Goal: Information Seeking & Learning: Learn about a topic

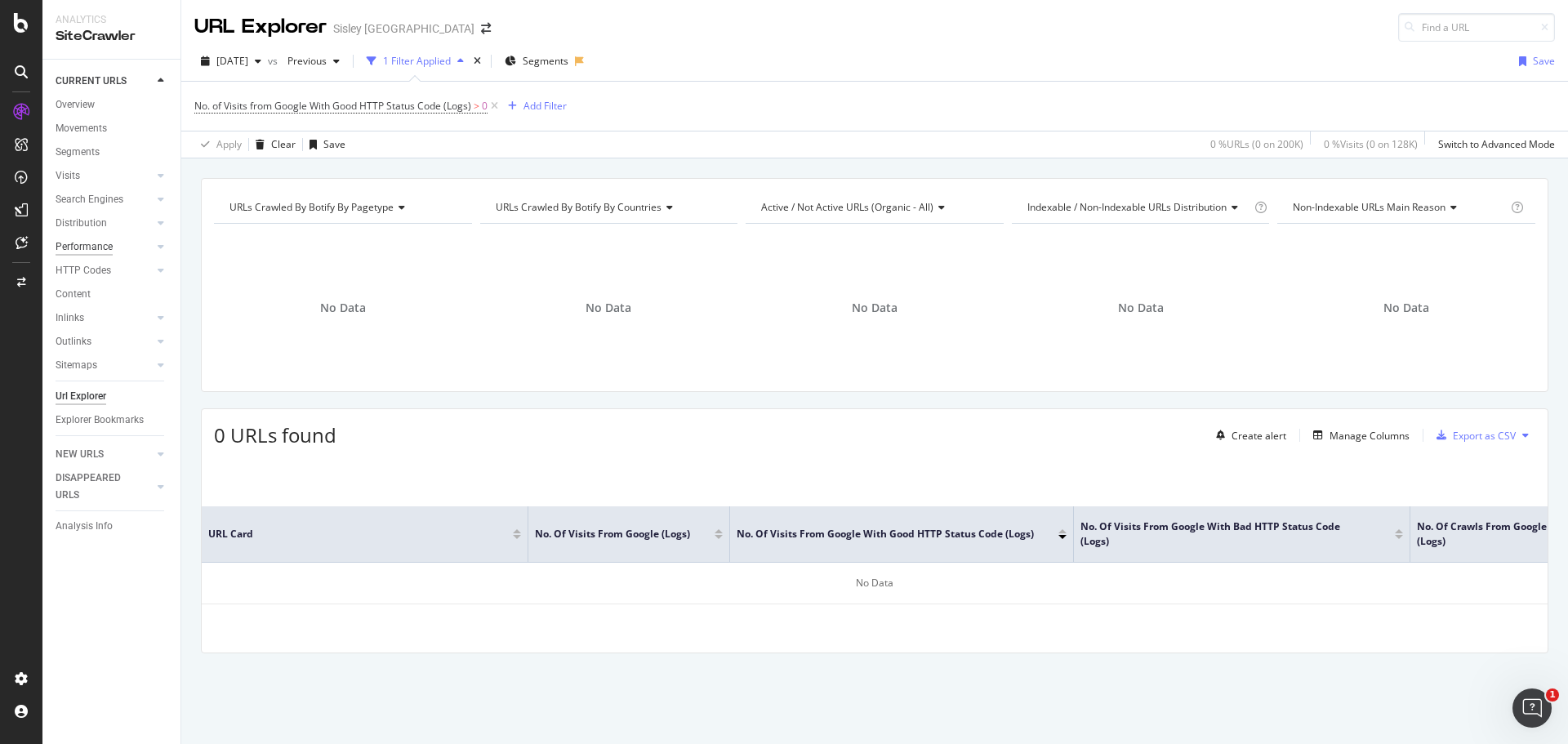
click at [110, 247] on div "Performance" at bounding box center [84, 247] width 58 height 17
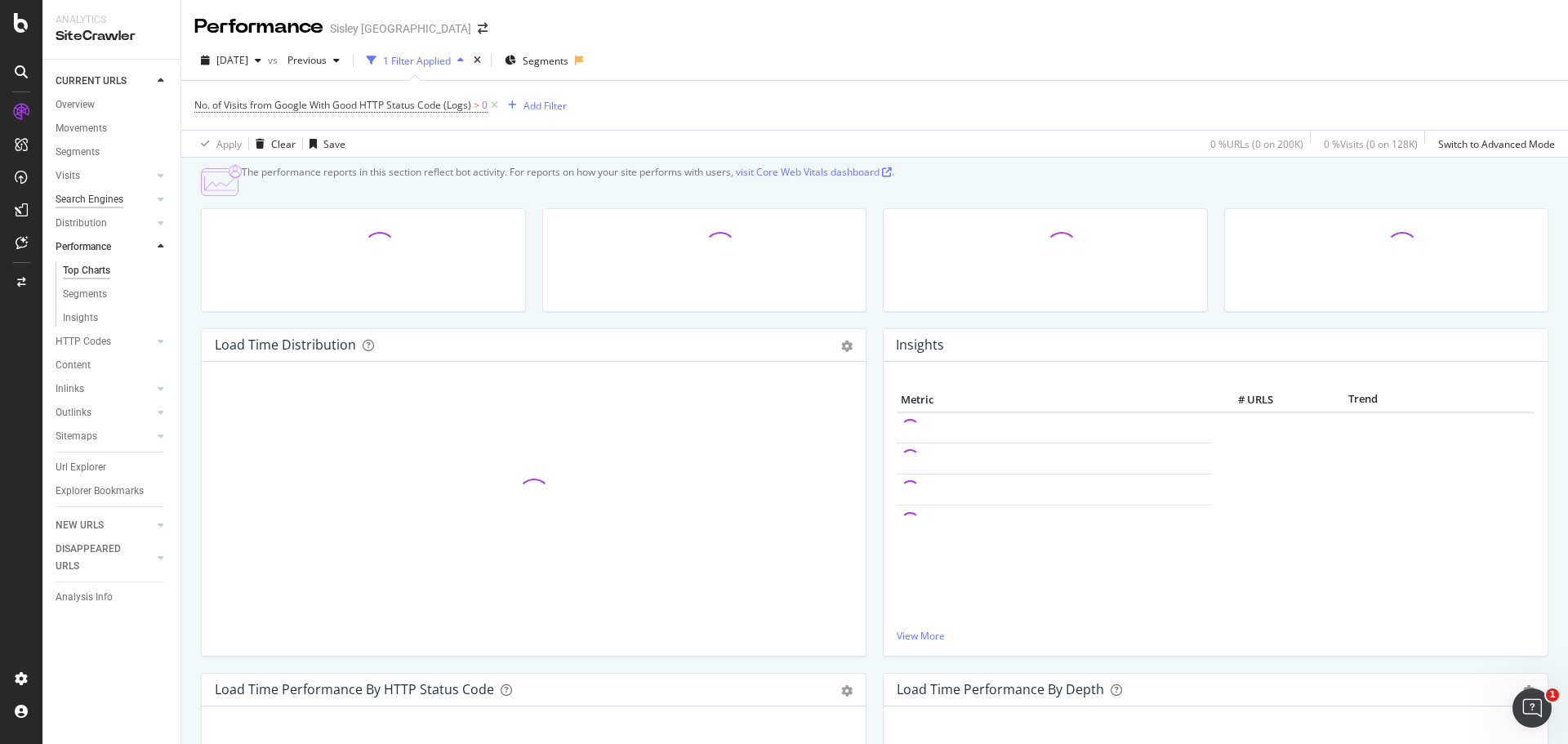
click at [94, 203] on div "Search Engines" at bounding box center [89, 200] width 68 height 17
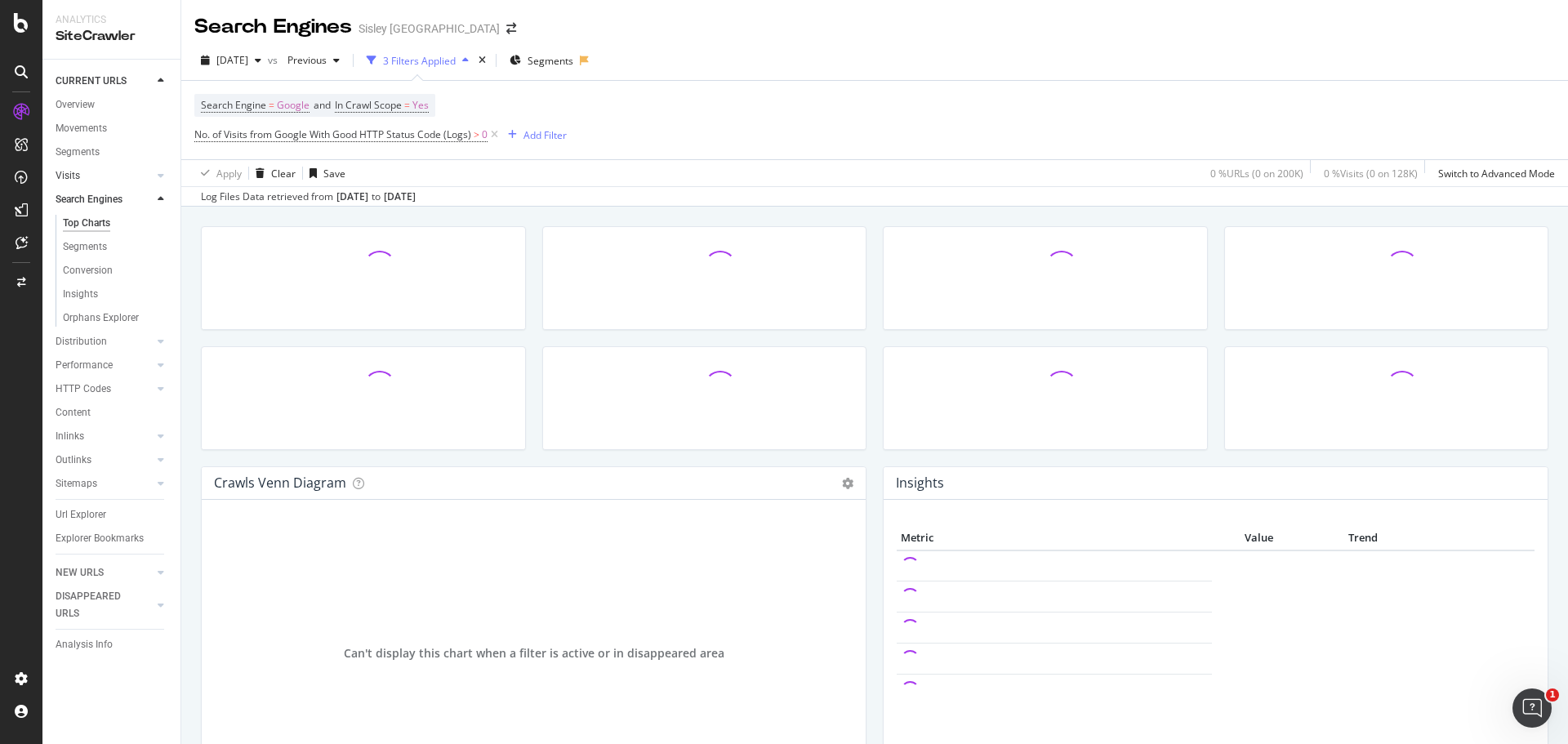
click at [92, 176] on link "Visits" at bounding box center [104, 176] width 97 height 17
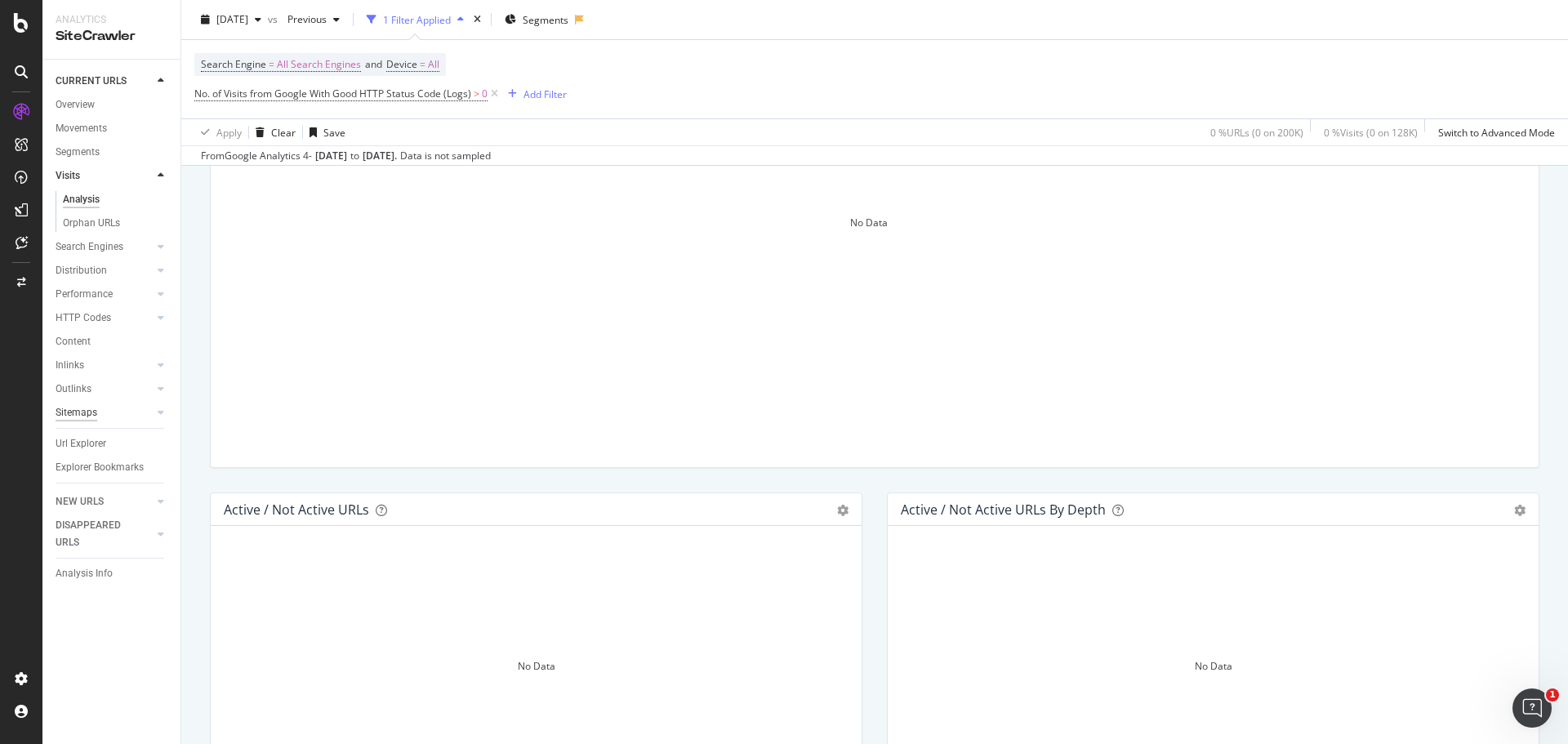
scroll to position [543, 0]
click at [125, 293] on link "Performance" at bounding box center [104, 294] width 97 height 17
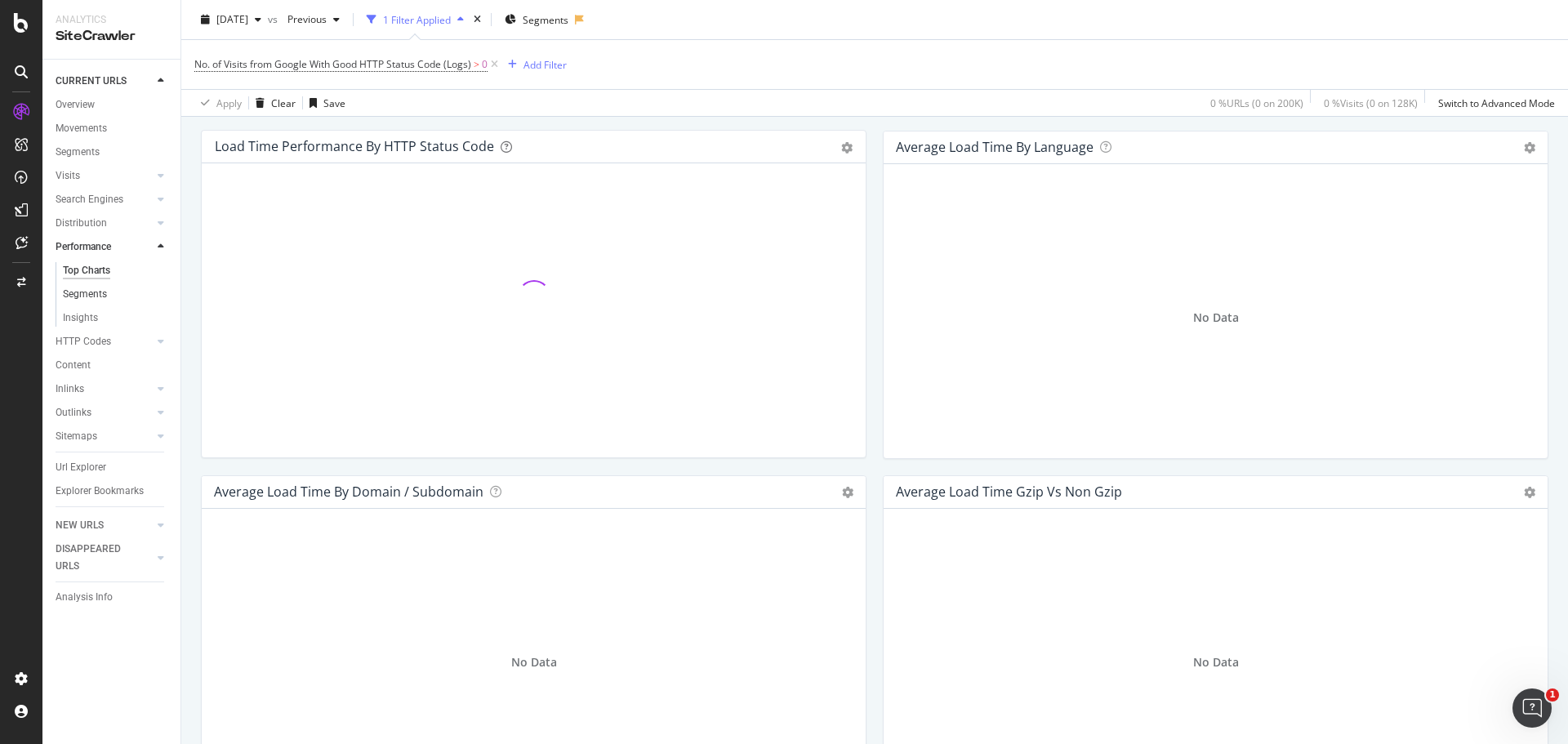
scroll to position [442, 0]
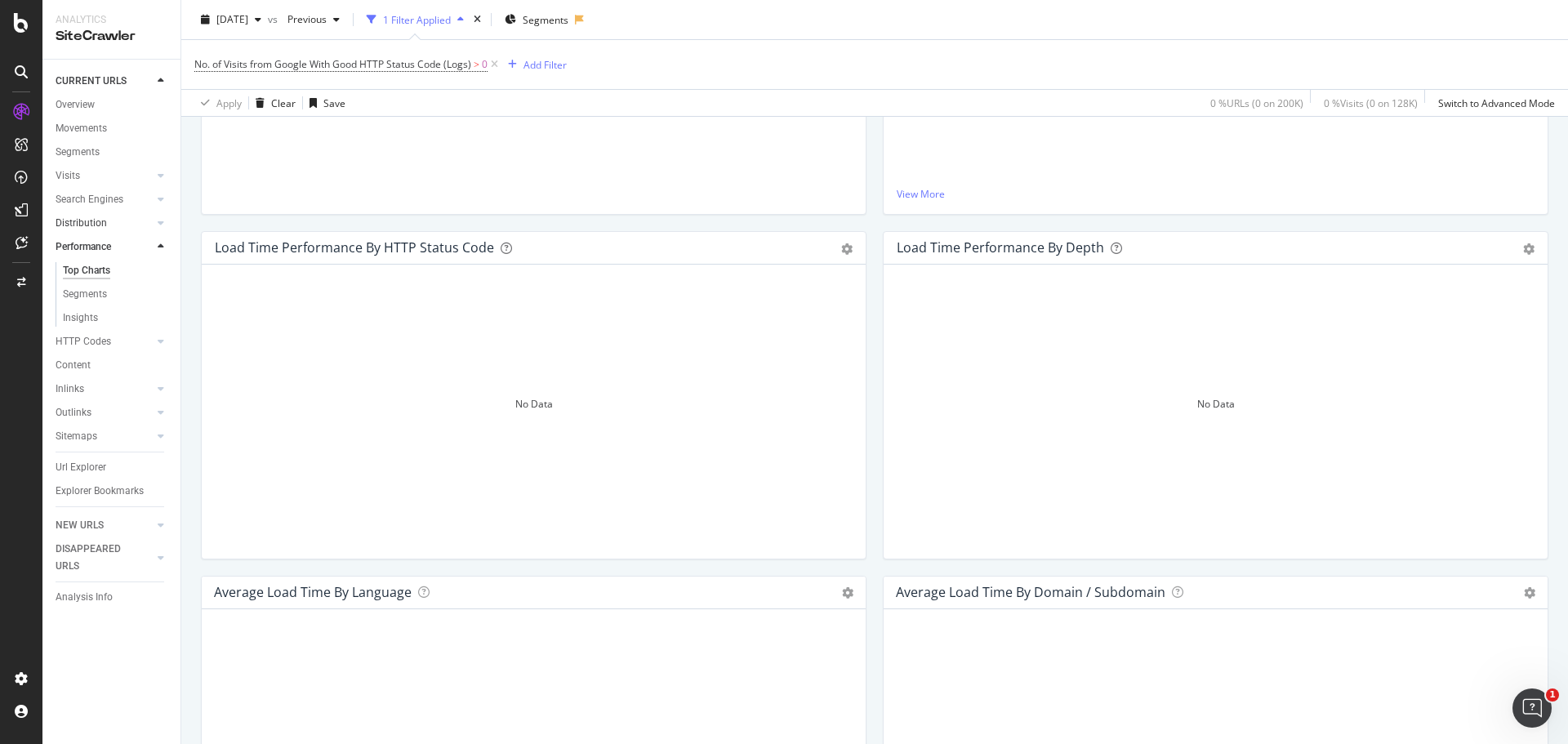
click at [149, 226] on div at bounding box center [144, 222] width 16 height 16
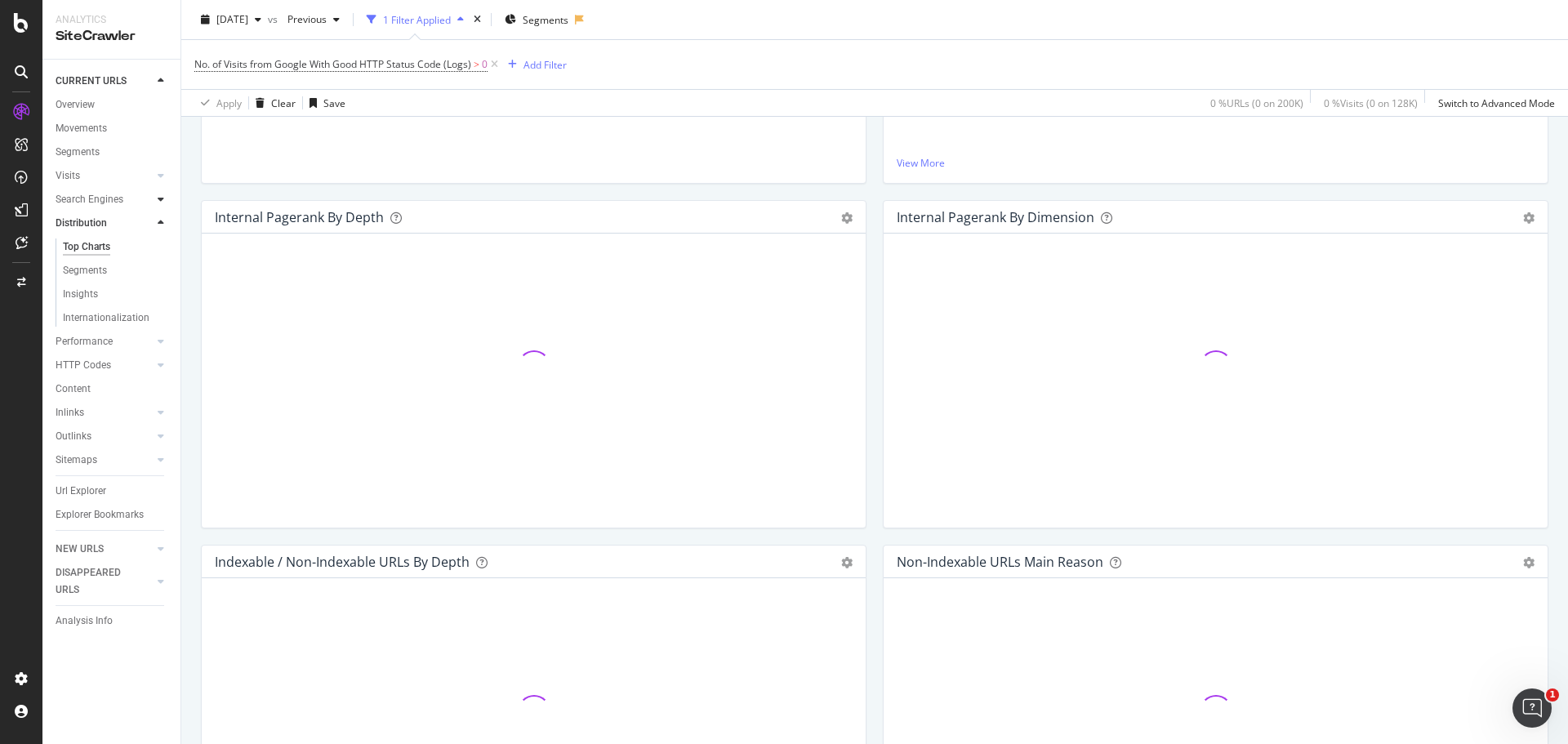
click at [154, 196] on div at bounding box center [161, 199] width 16 height 16
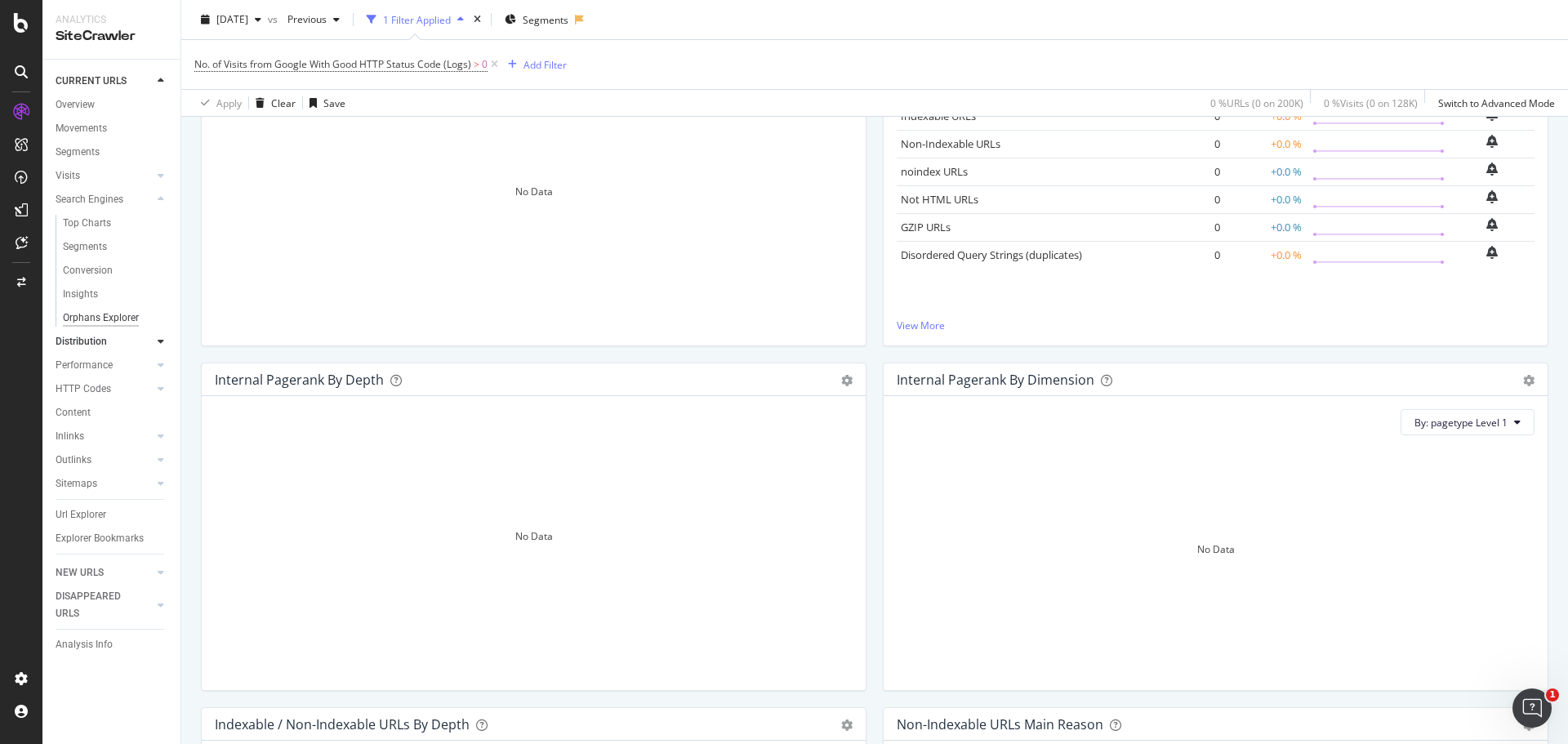
scroll to position [278, 0]
click at [87, 106] on div "Overview" at bounding box center [76, 105] width 40 height 17
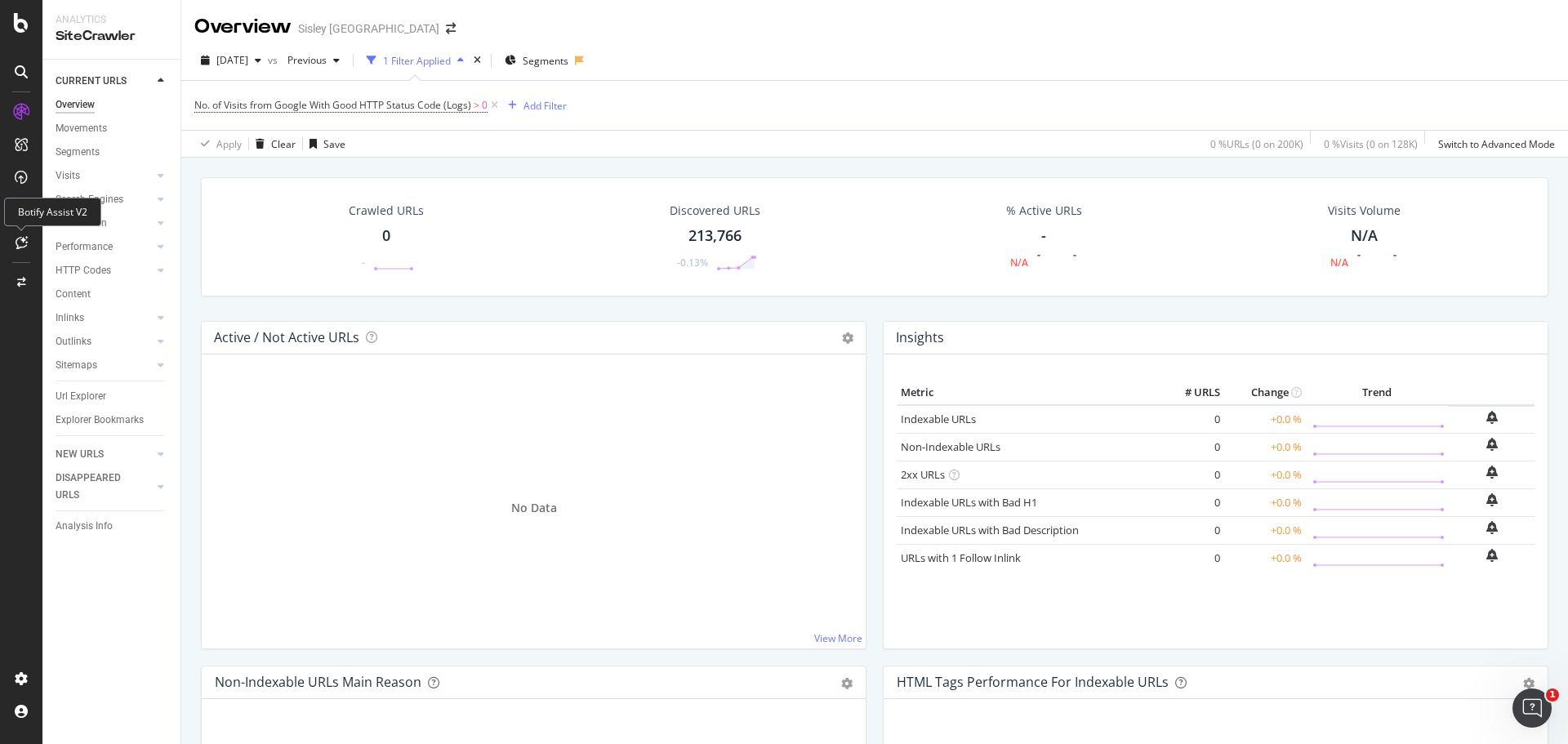
click at [27, 245] on icon at bounding box center [21, 242] width 12 height 13
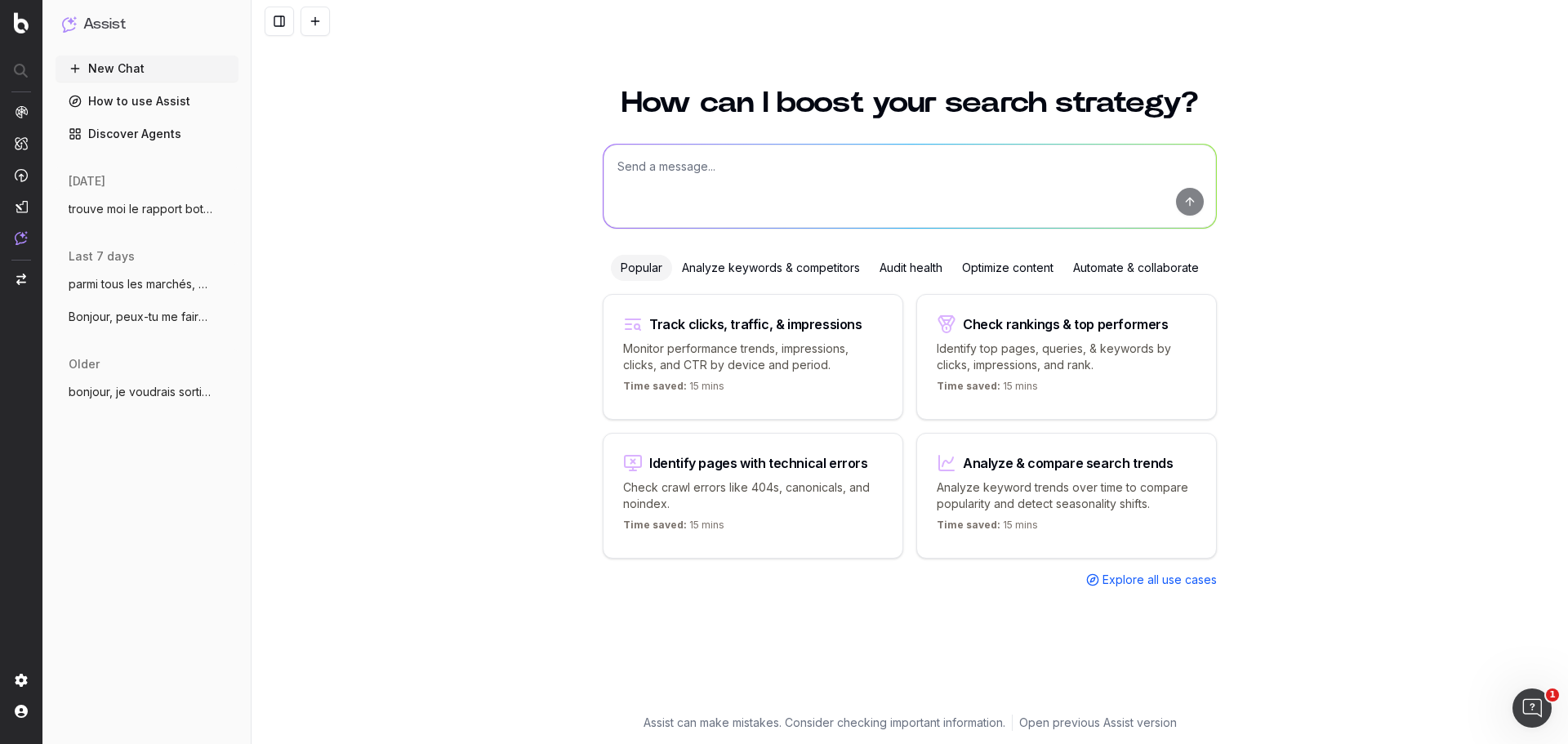
click at [798, 176] on textarea at bounding box center [909, 185] width 612 height 83
type textarea "où trouver dans la plateforme toutes les données des bots AI"
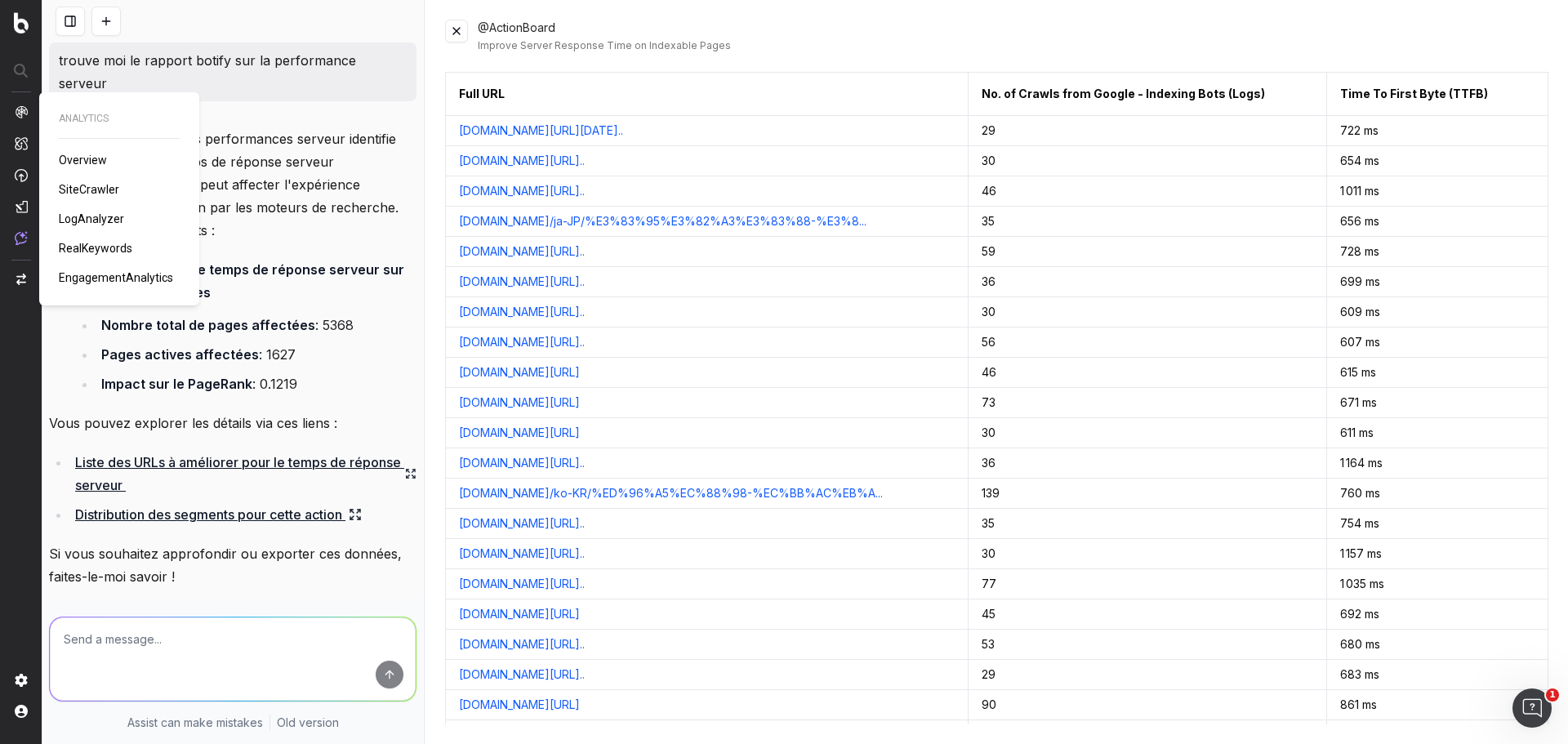
click at [21, 109] on img at bounding box center [21, 112] width 13 height 13
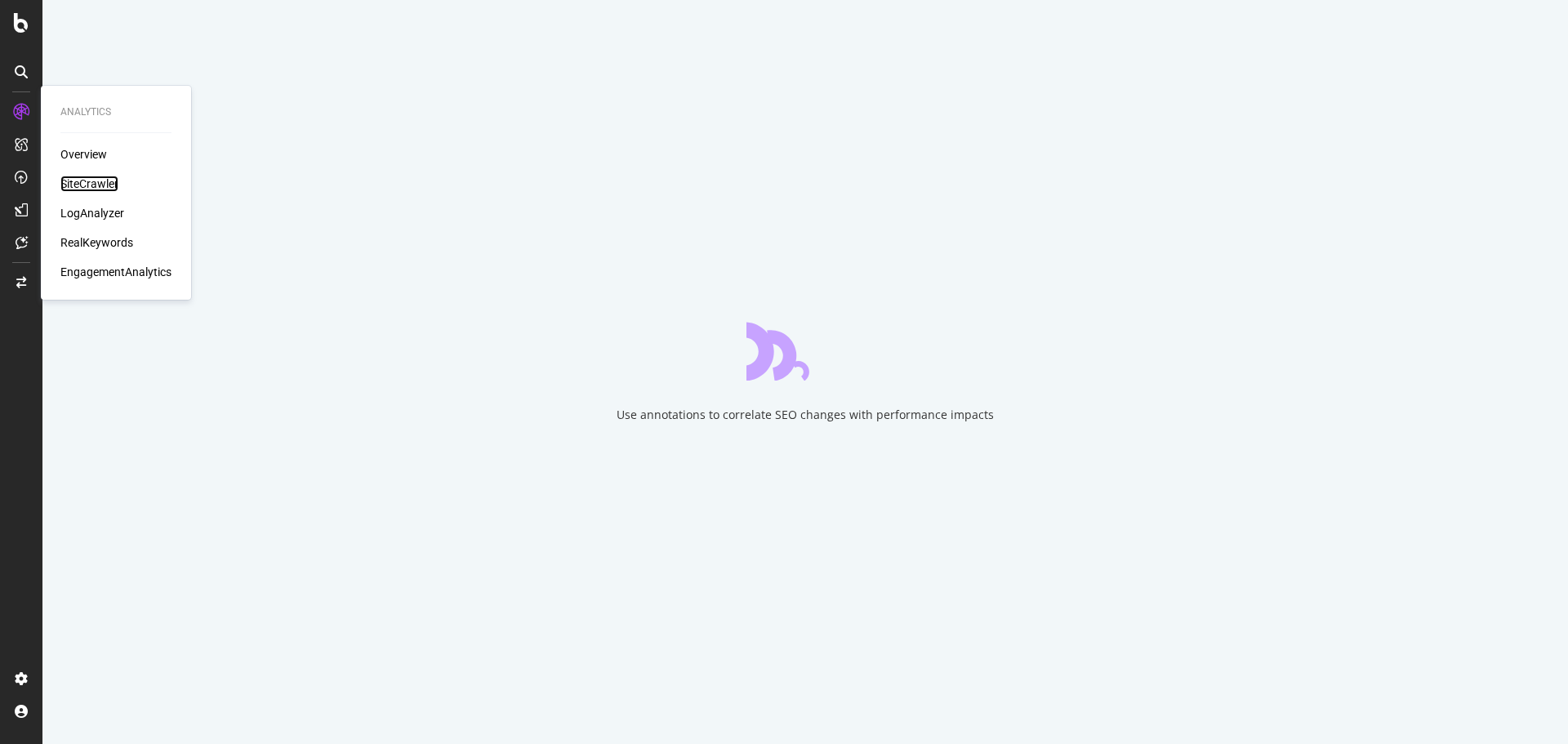
click at [106, 178] on div "SiteCrawler" at bounding box center [89, 184] width 58 height 16
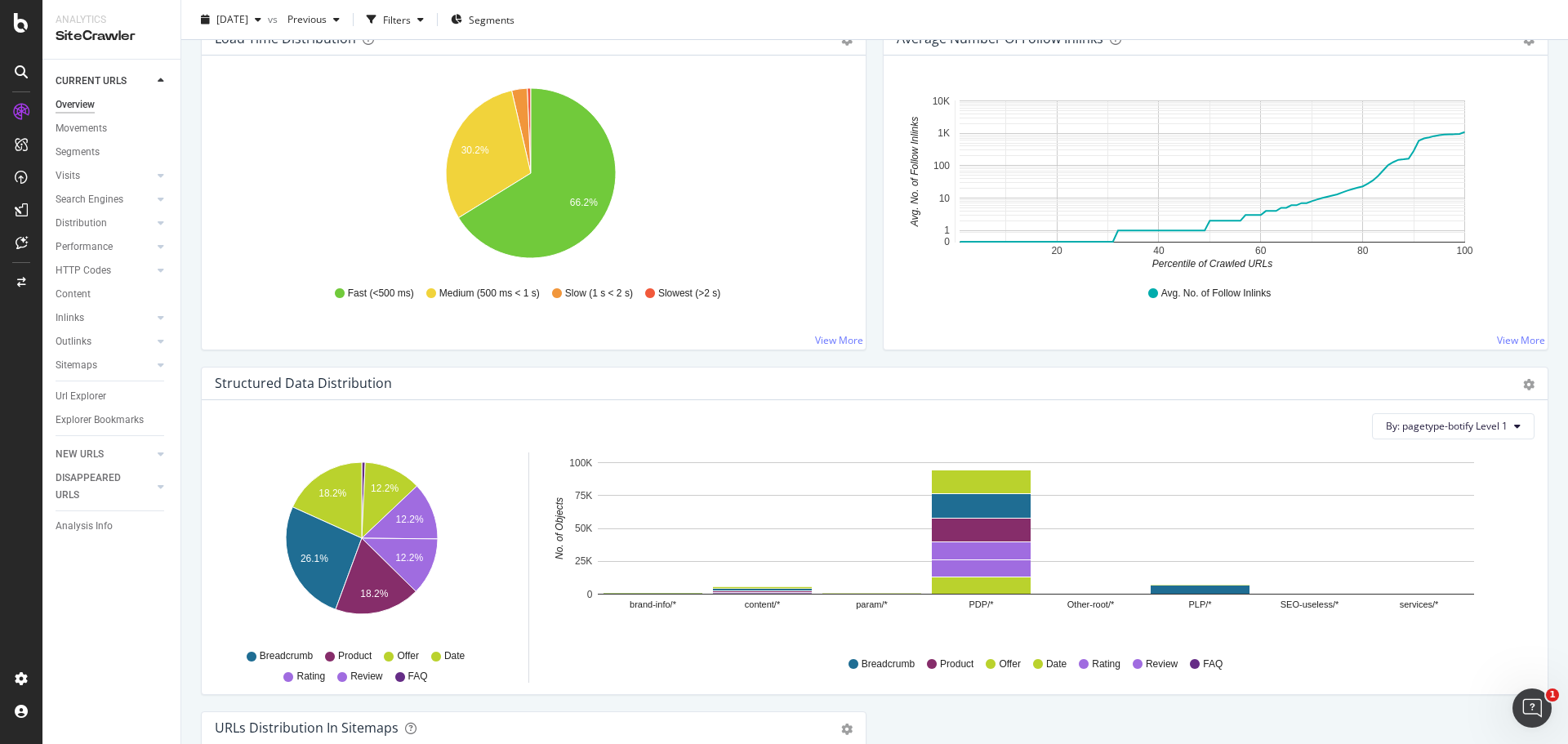
scroll to position [1053, 0]
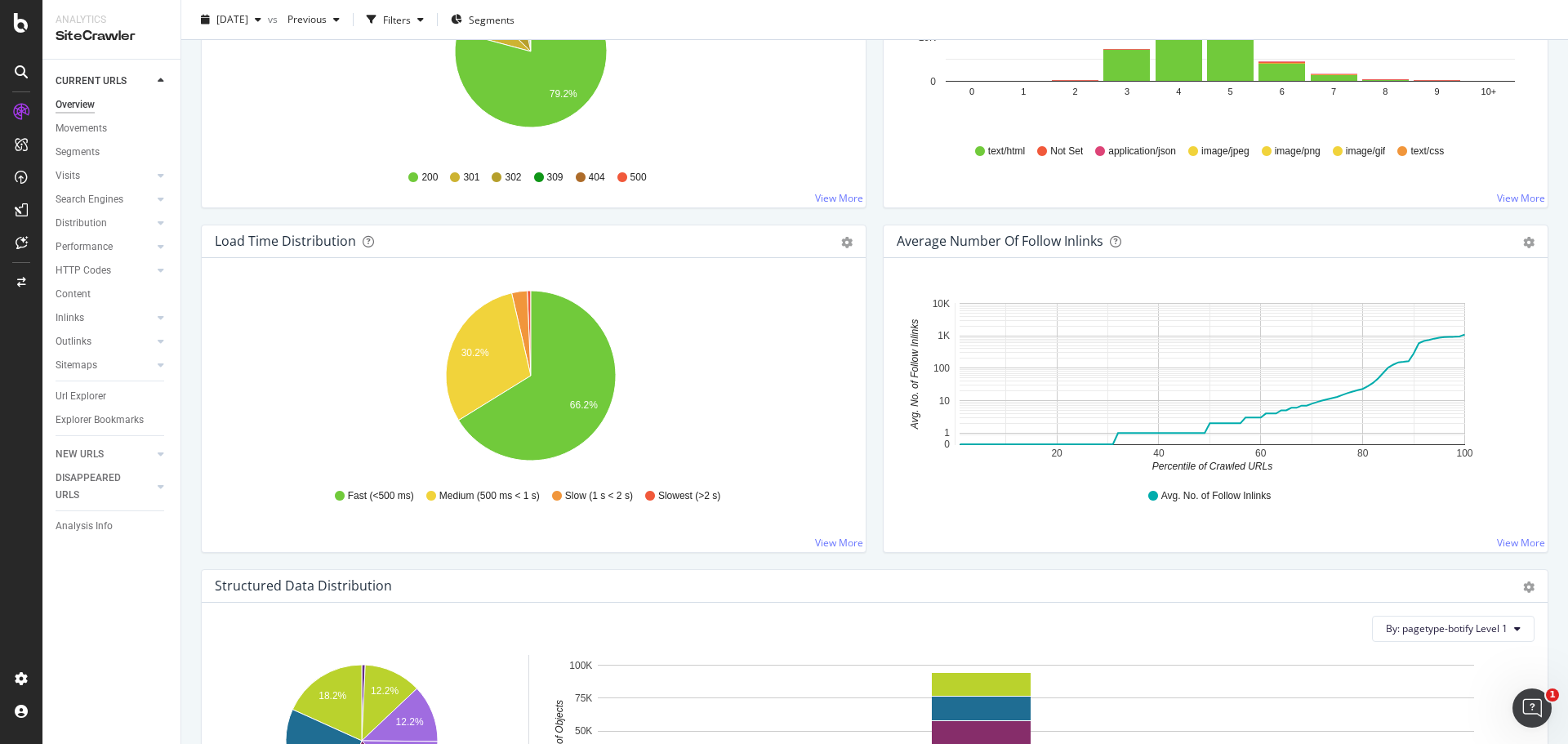
click at [88, 103] on div "Overview" at bounding box center [76, 105] width 40 height 17
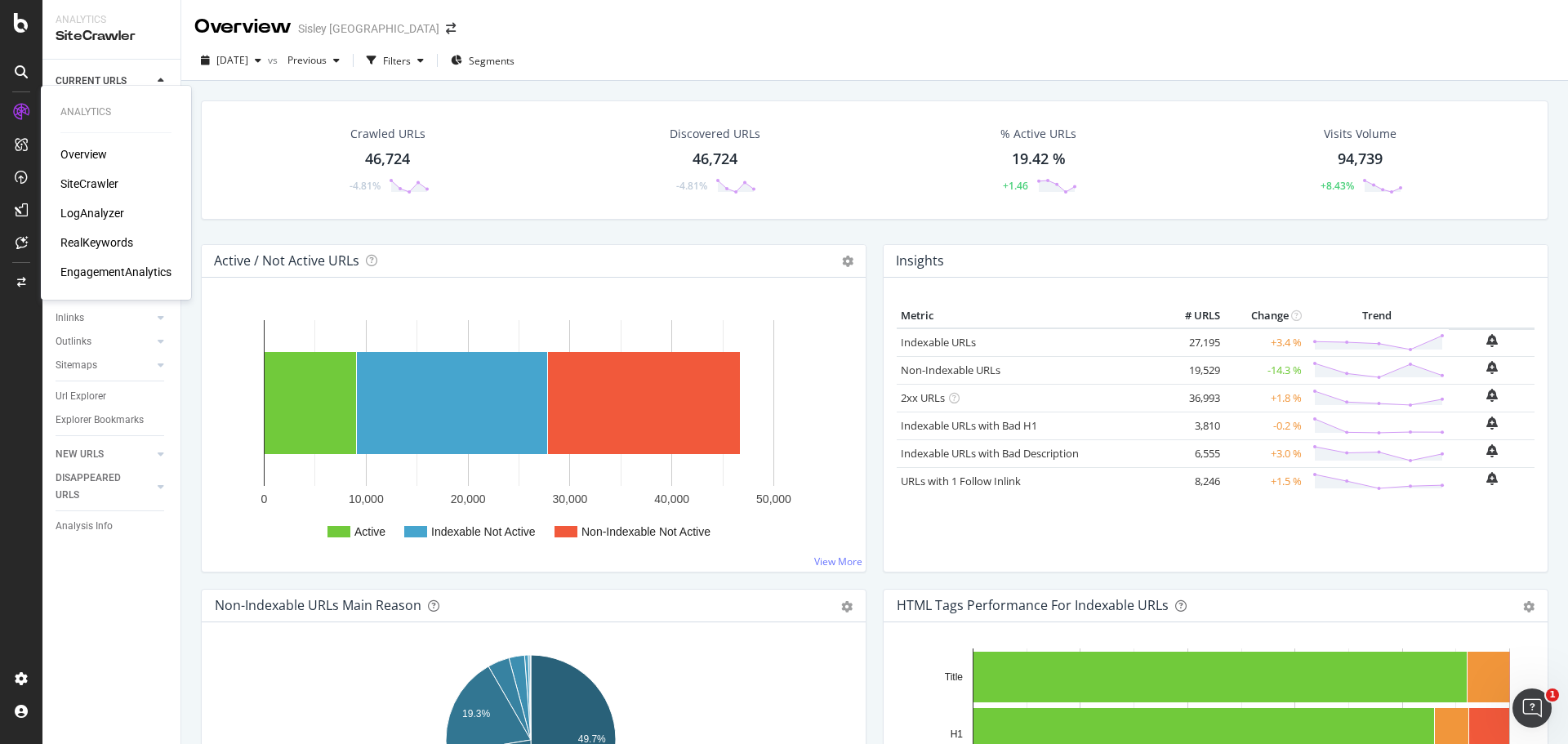
click at [83, 208] on div "LogAnalyzer" at bounding box center [92, 213] width 64 height 16
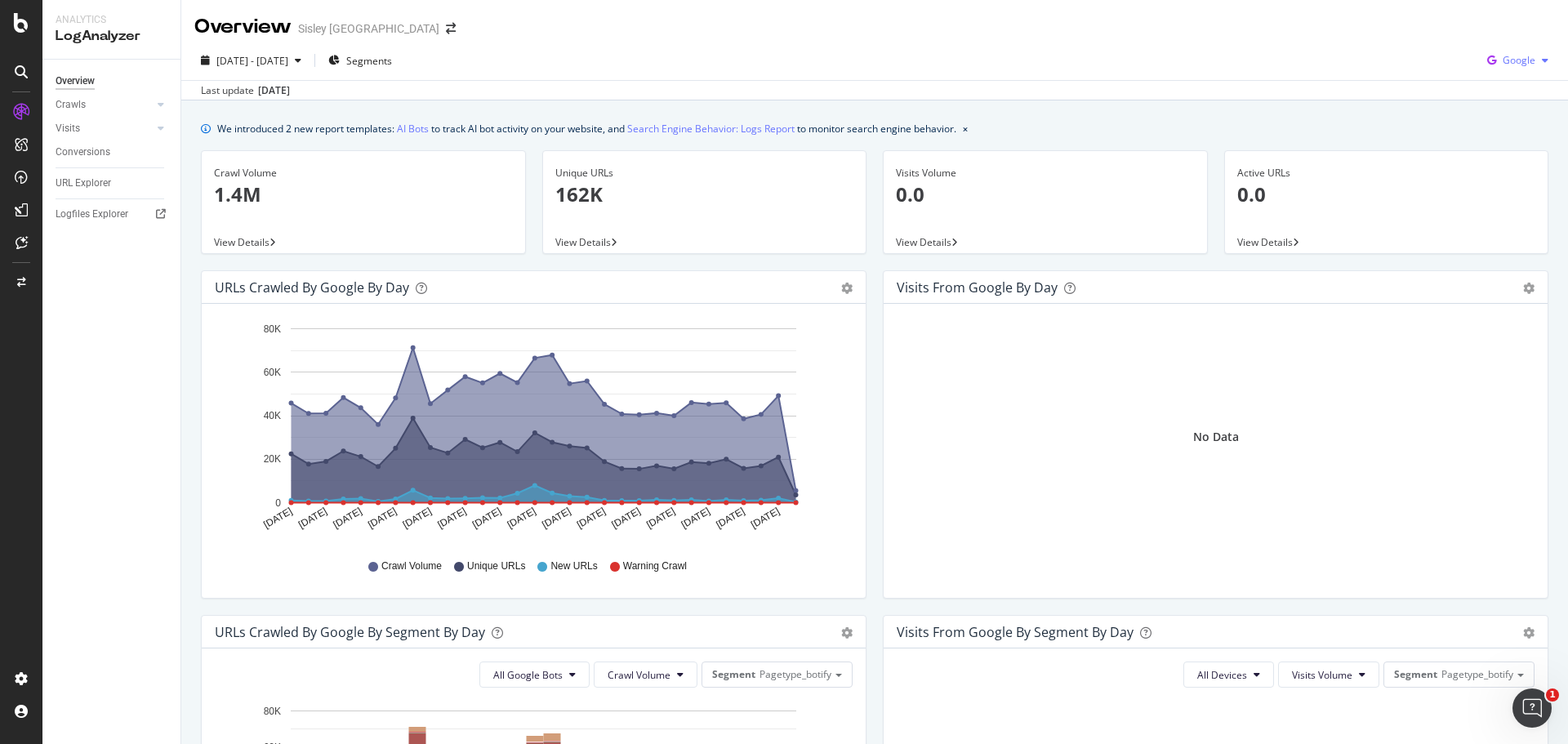
click at [1529, 69] on div "Google" at bounding box center [1518, 60] width 75 height 25
click at [1498, 154] on span "OpenAI" at bounding box center [1518, 153] width 60 height 15
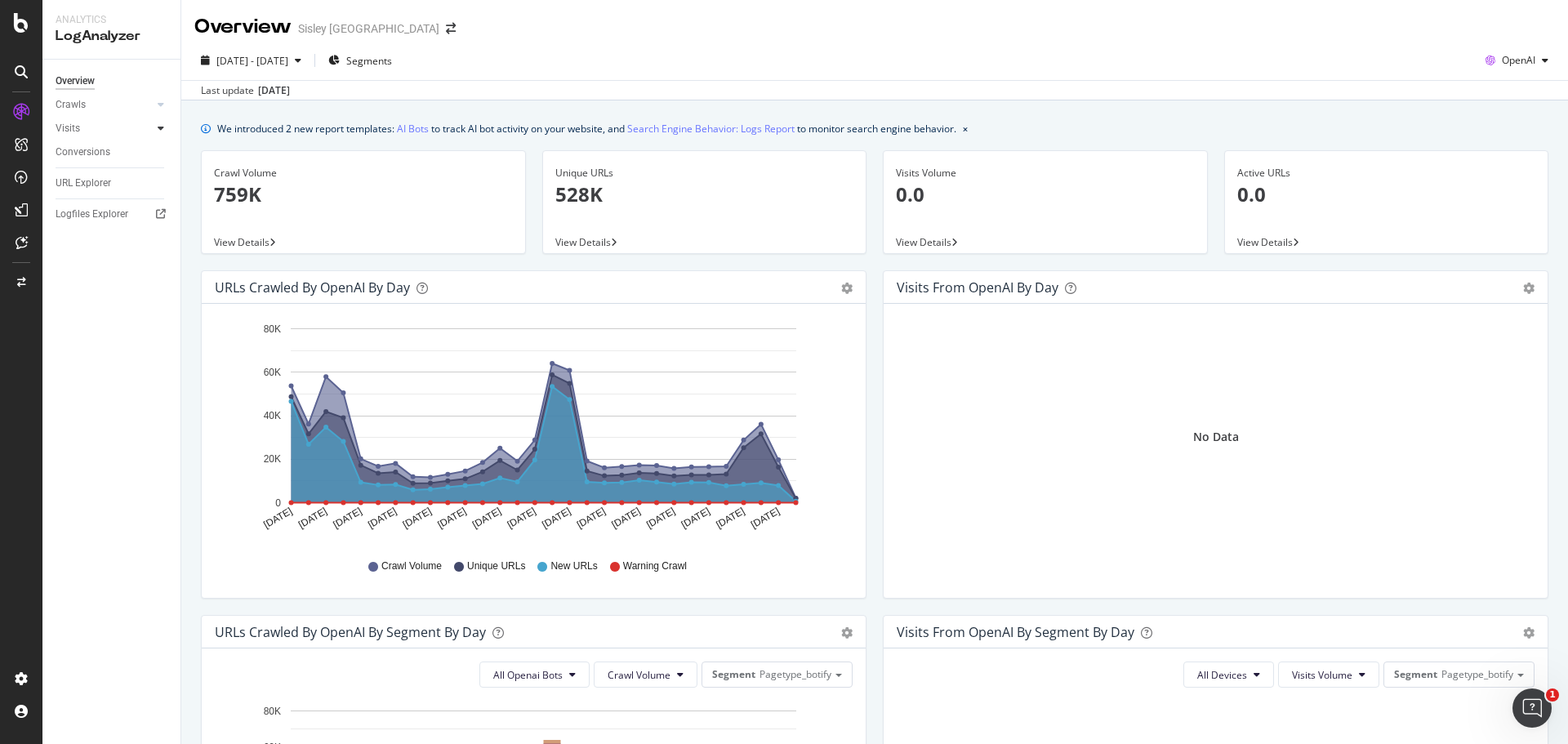
click at [159, 129] on icon at bounding box center [161, 128] width 7 height 9
click at [153, 110] on div "Crawls" at bounding box center [119, 105] width 125 height 24
click at [155, 107] on div at bounding box center [161, 104] width 16 height 16
click at [135, 135] on div "Daily Distribution" at bounding box center [100, 129] width 76 height 17
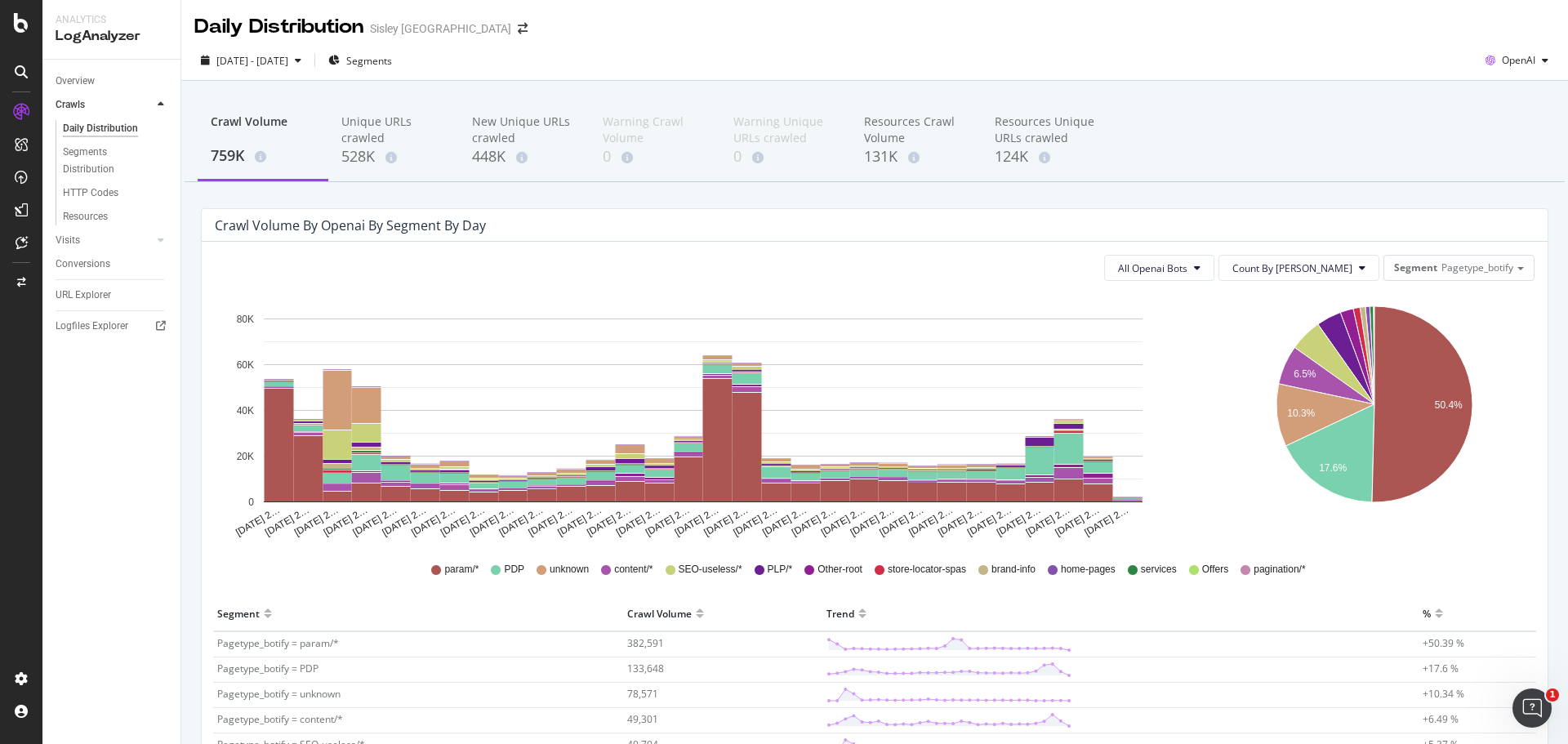
drag, startPoint x: 471, startPoint y: 209, endPoint x: 13, endPoint y: 110, distance: 468.6
click at [13, 110] on icon at bounding box center [21, 112] width 16 height 16
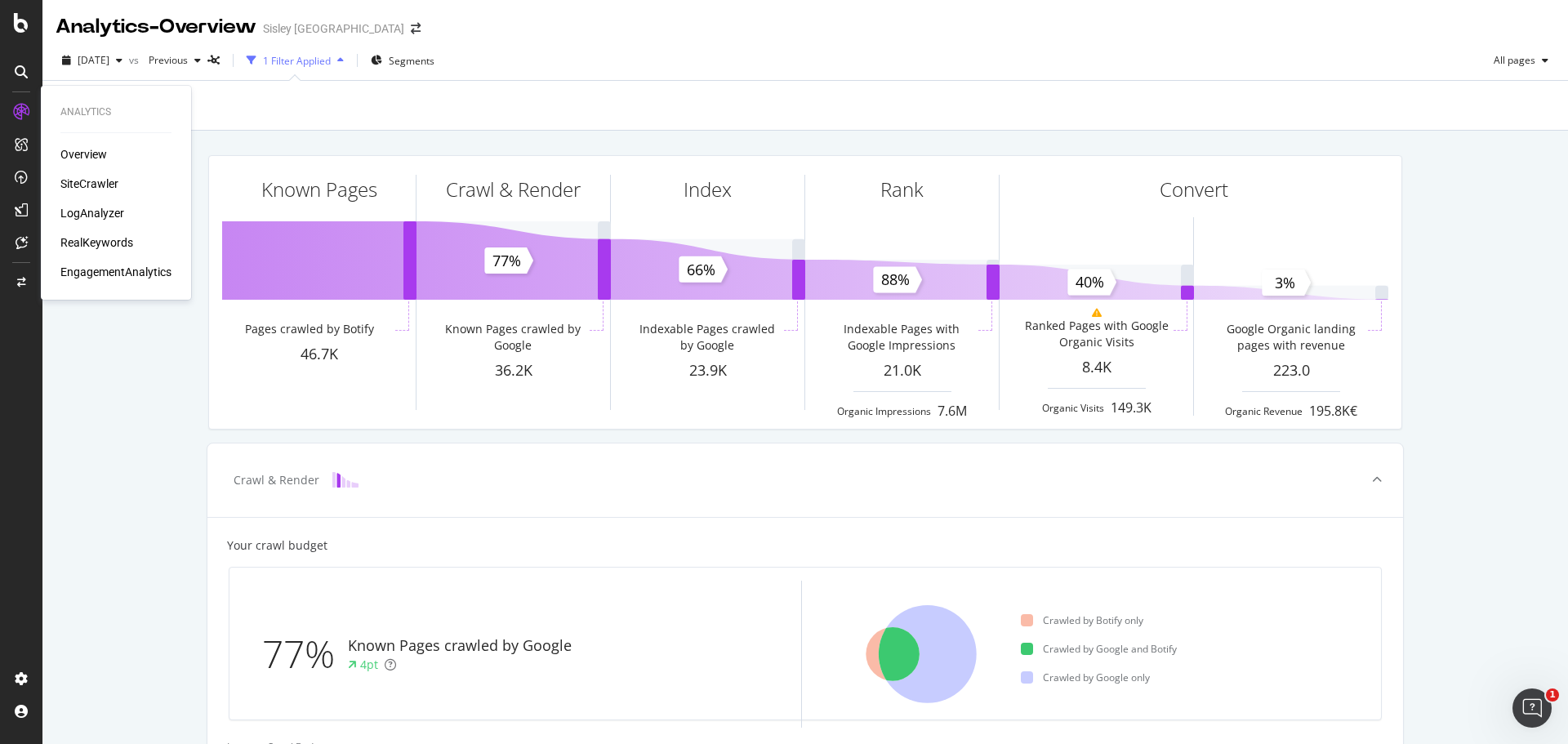
click at [92, 203] on div "Overview SiteCrawler LogAnalyzer RealKeywords EngagementAnalytics" at bounding box center [115, 213] width 111 height 134
click at [98, 214] on div "LogAnalyzer" at bounding box center [92, 213] width 64 height 16
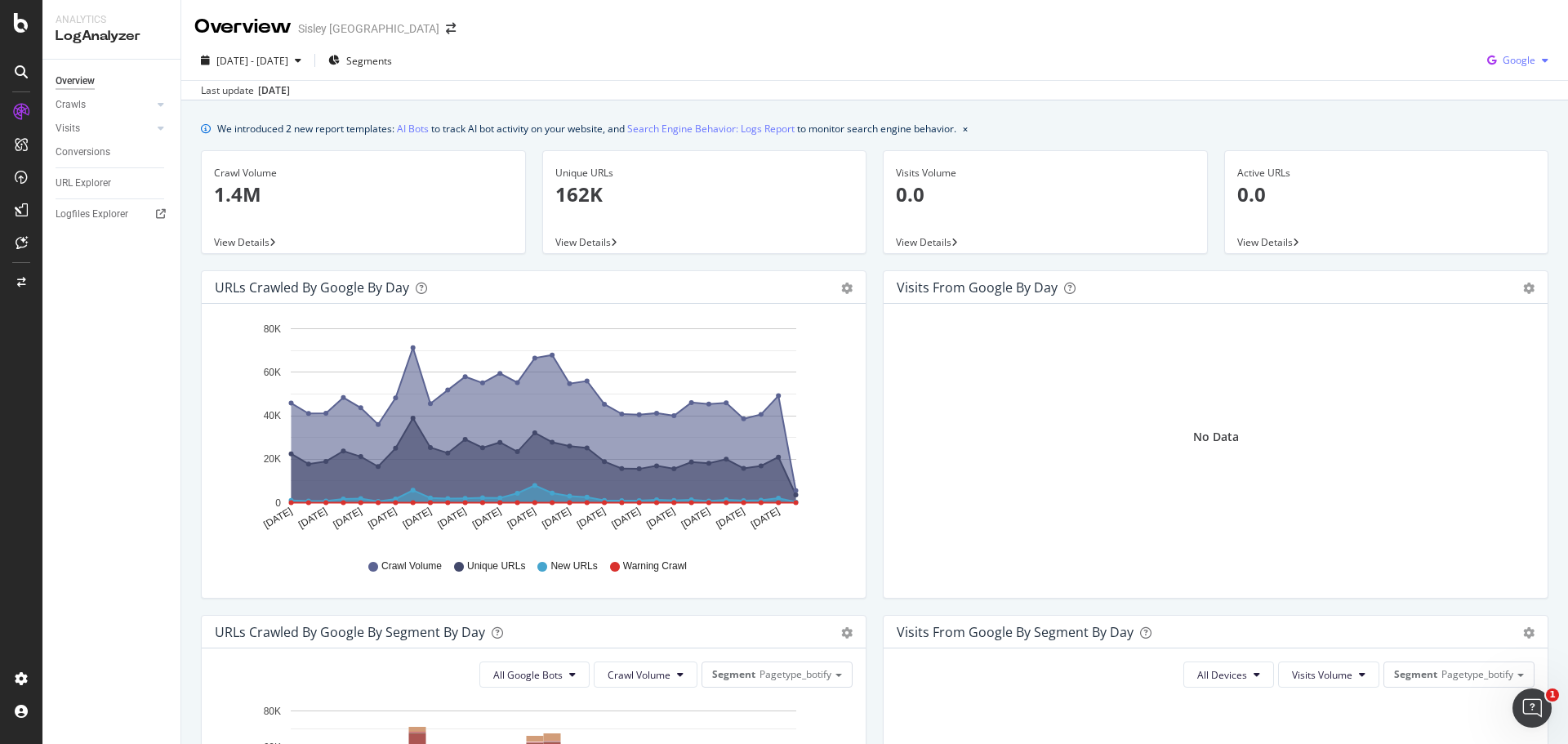
click at [1503, 64] on span "Google" at bounding box center [1519, 60] width 33 height 14
click at [1501, 181] on span "Other AI Bots" at bounding box center [1518, 183] width 60 height 15
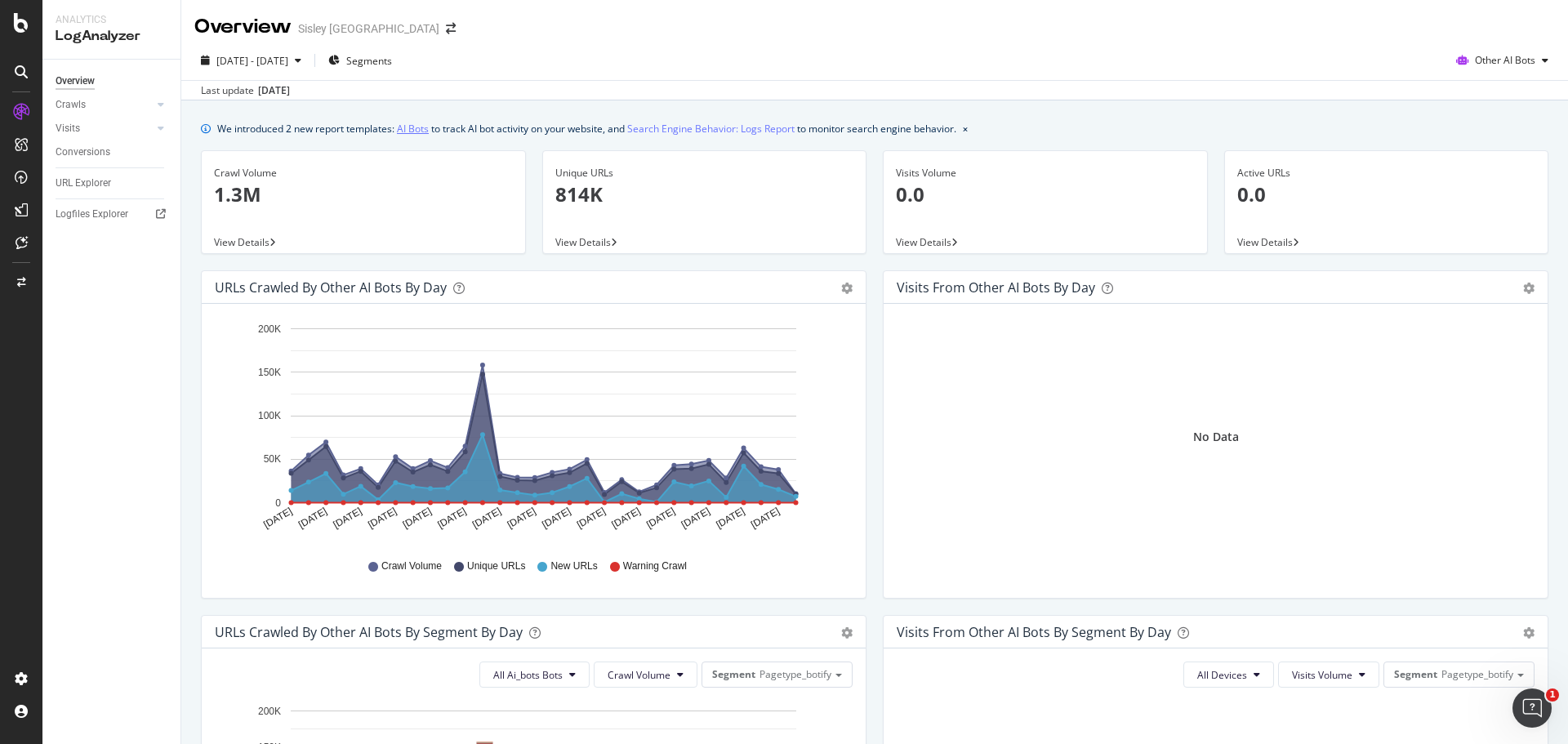
click at [419, 125] on link "AI Bots" at bounding box center [412, 129] width 32 height 17
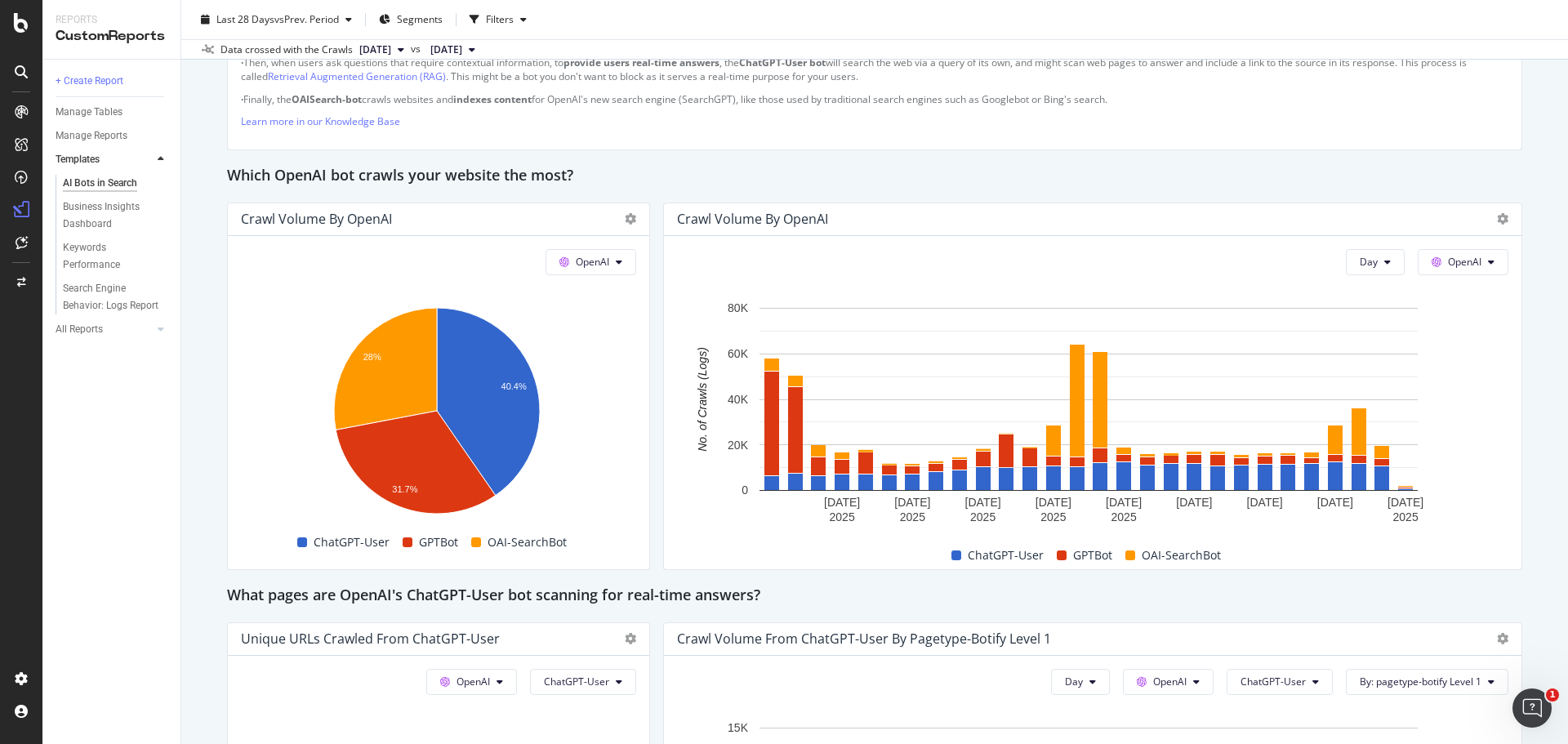
scroll to position [1306, 0]
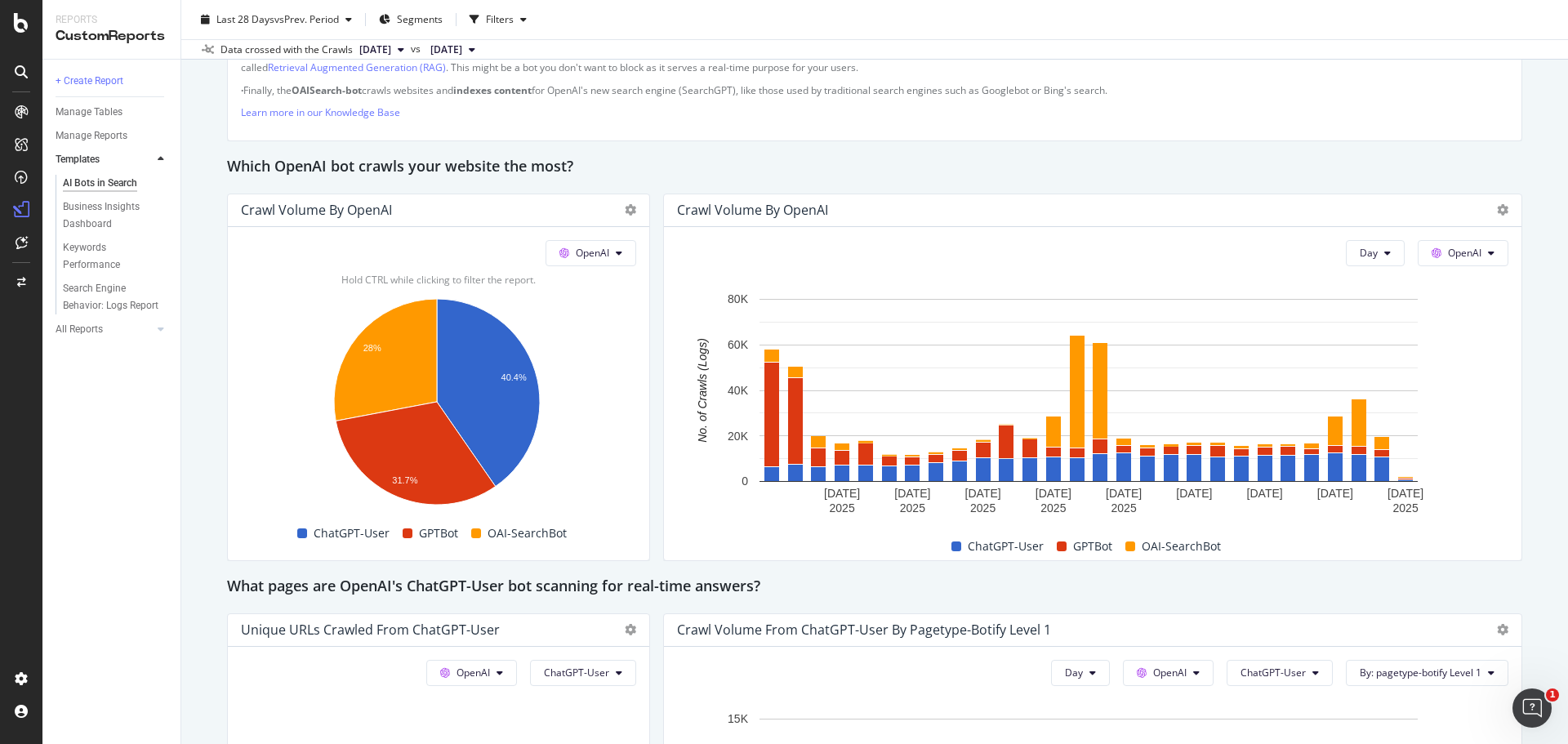
drag, startPoint x: 599, startPoint y: 283, endPoint x: 595, endPoint y: 274, distance: 9.8
drag, startPoint x: 595, startPoint y: 274, endPoint x: 781, endPoint y: 176, distance: 210.2
click at [781, 176] on div "Which OpenAI bot crawls your website the most?" at bounding box center [874, 167] width 1296 height 26
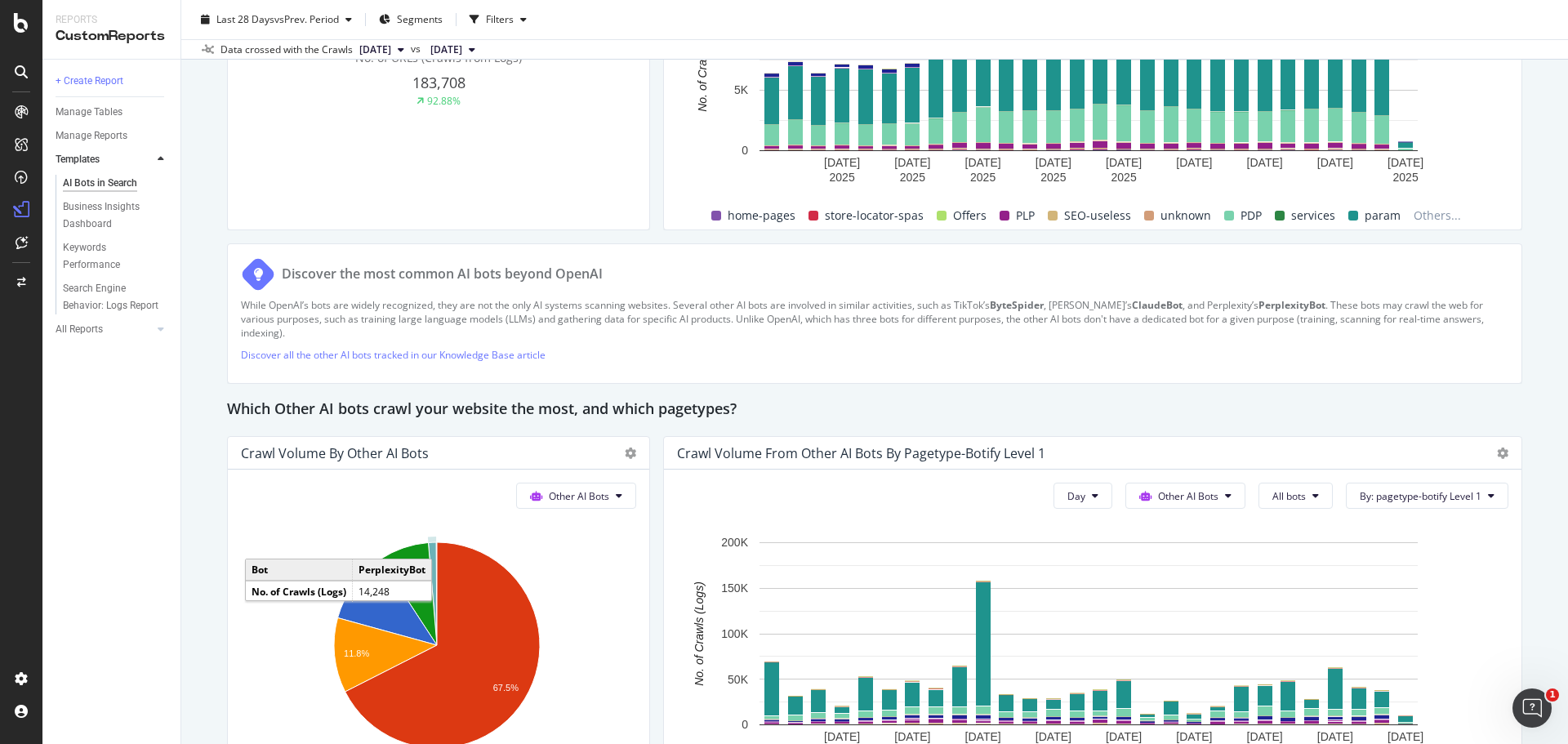
scroll to position [1819, 0]
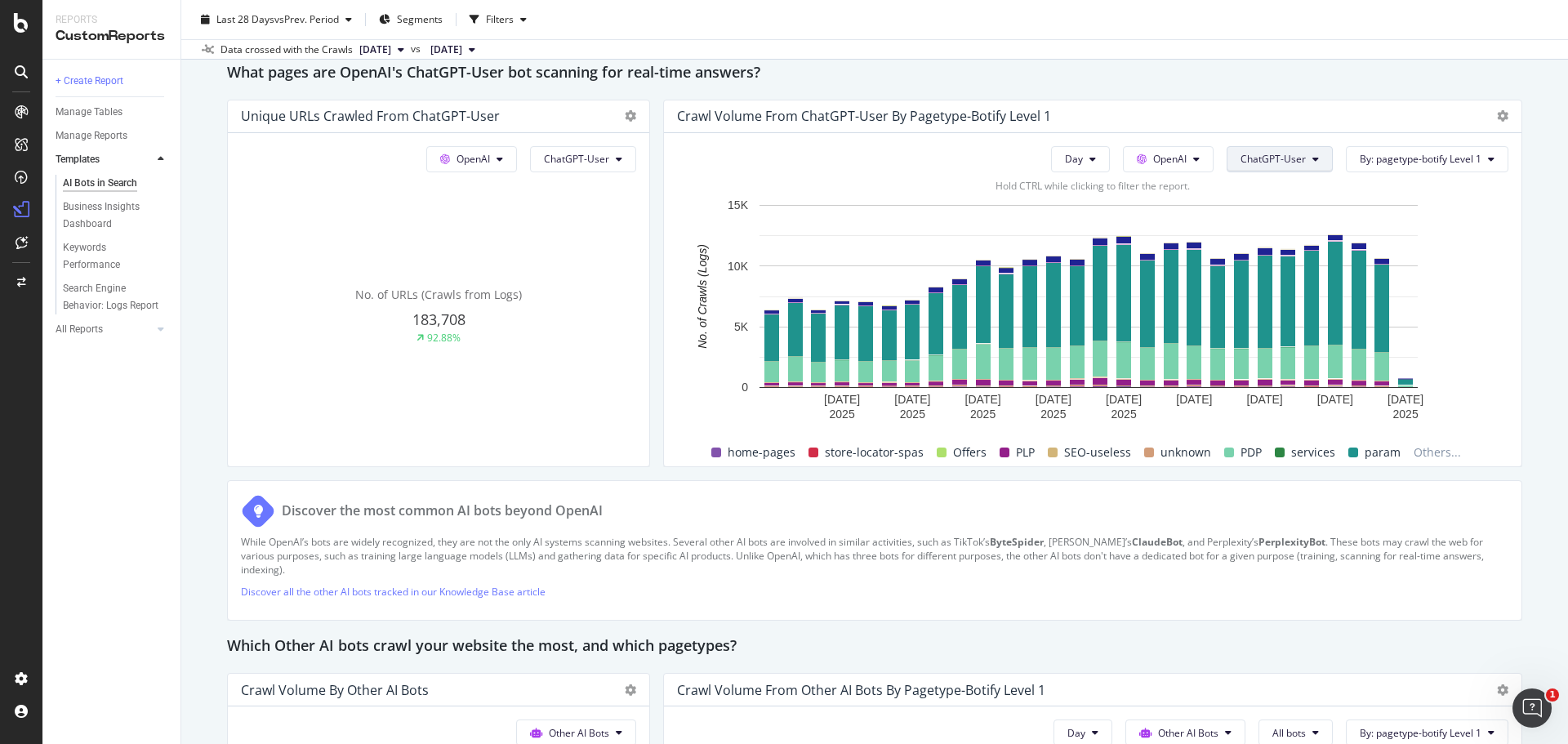
click at [1273, 152] on span "ChatGPT-User" at bounding box center [1273, 159] width 65 height 14
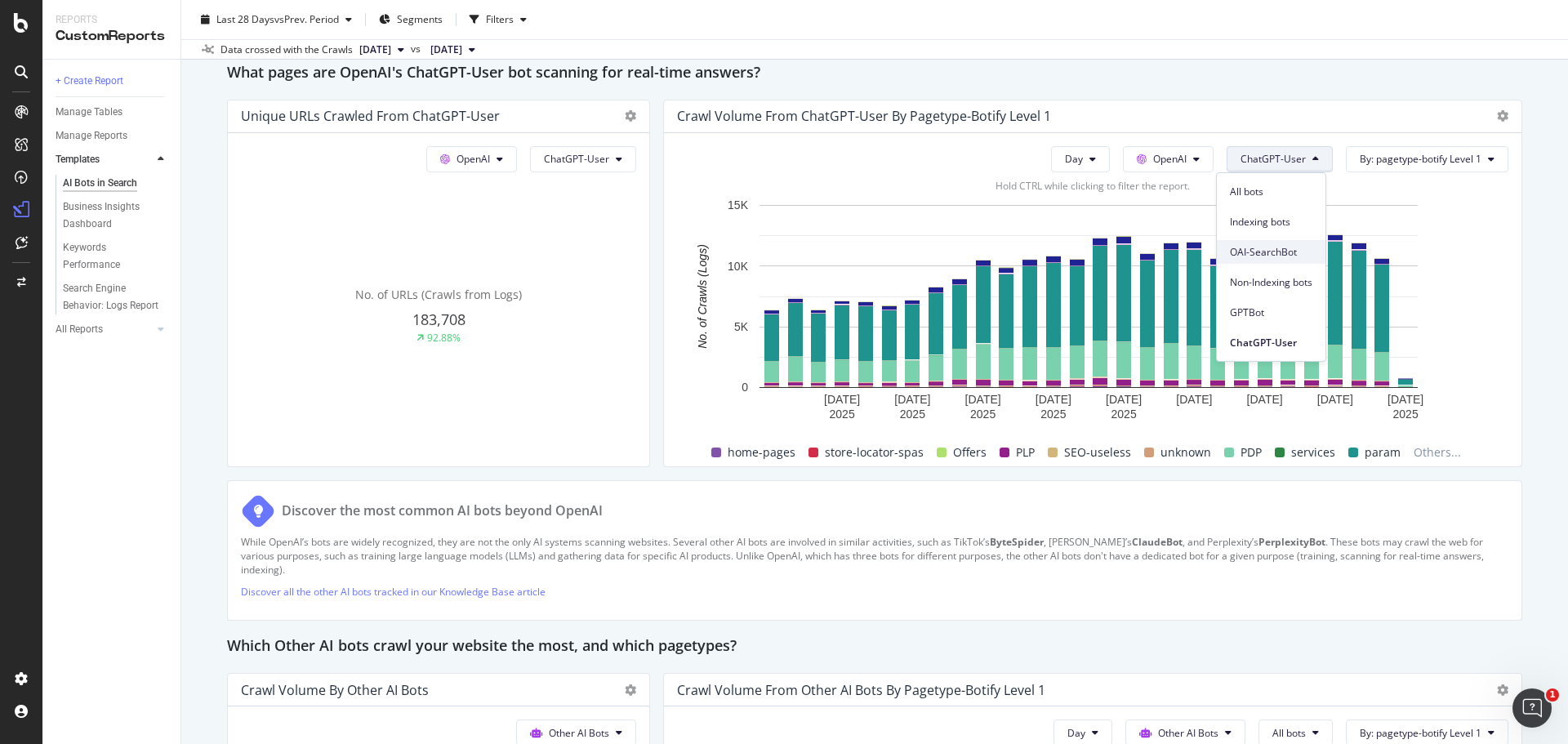
click at [1276, 259] on span "OAI-SearchBot" at bounding box center [1272, 251] width 82 height 15
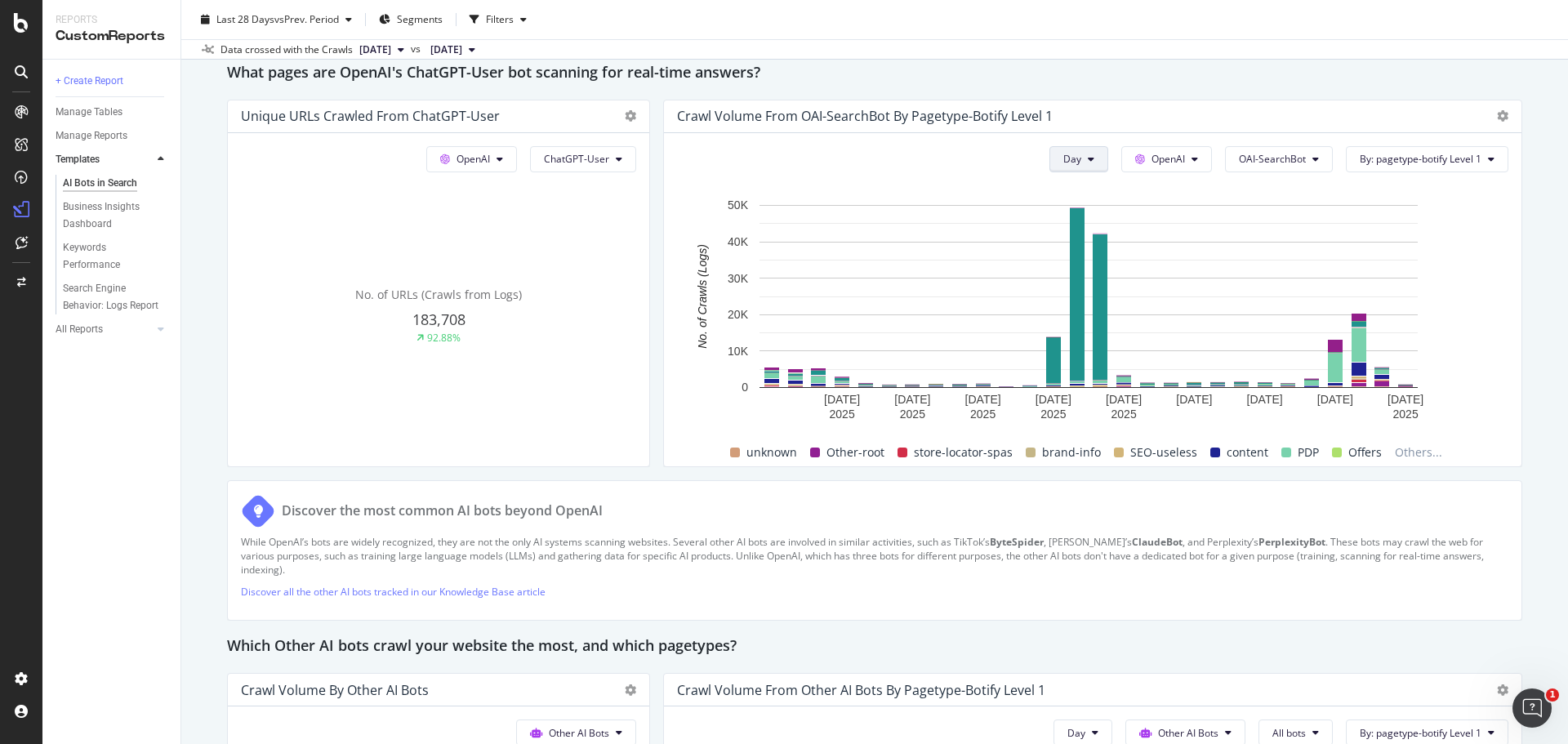
click at [1052, 159] on button "Day" at bounding box center [1079, 159] width 58 height 26
click at [1077, 251] on span "Month" at bounding box center [1067, 251] width 29 height 15
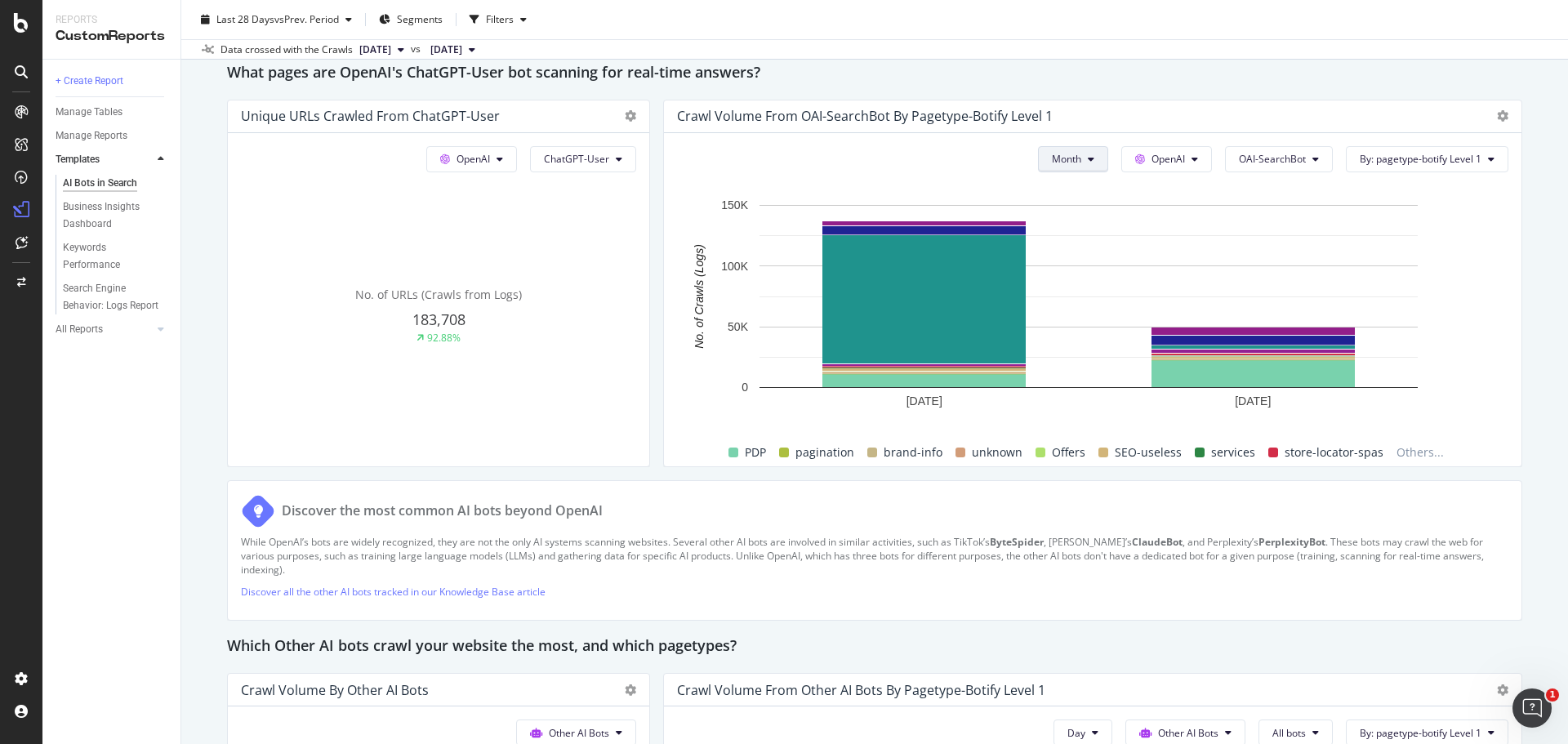
click at [1068, 153] on span "Month" at bounding box center [1067, 159] width 29 height 14
click at [1049, 224] on span "Week" at bounding box center [1056, 221] width 32 height 15
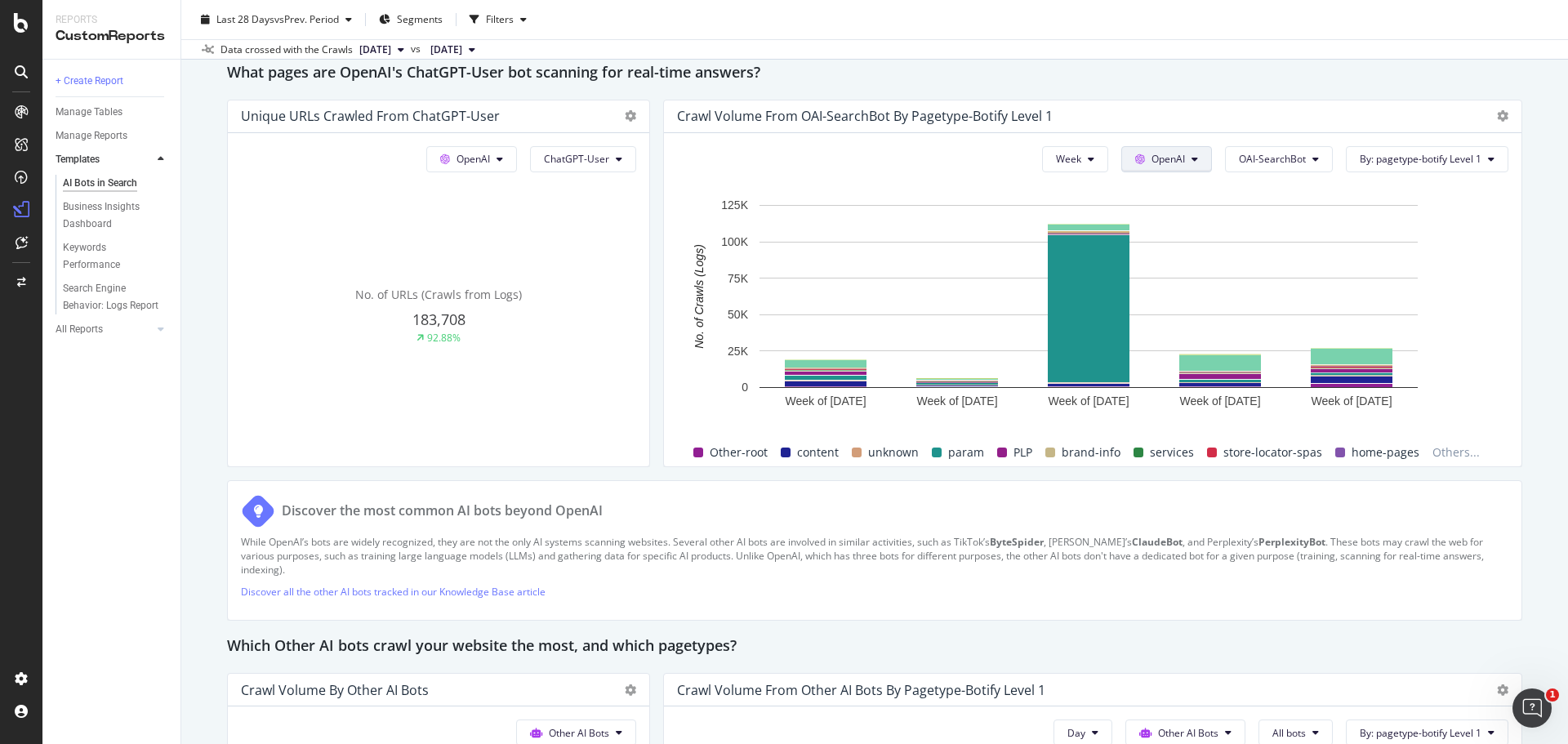
click at [1165, 154] on span "OpenAI" at bounding box center [1168, 159] width 33 height 14
click at [1254, 158] on span "OAI-SearchBot" at bounding box center [1273, 159] width 67 height 14
click at [1251, 342] on span "ChatGPT-User" at bounding box center [1269, 342] width 82 height 15
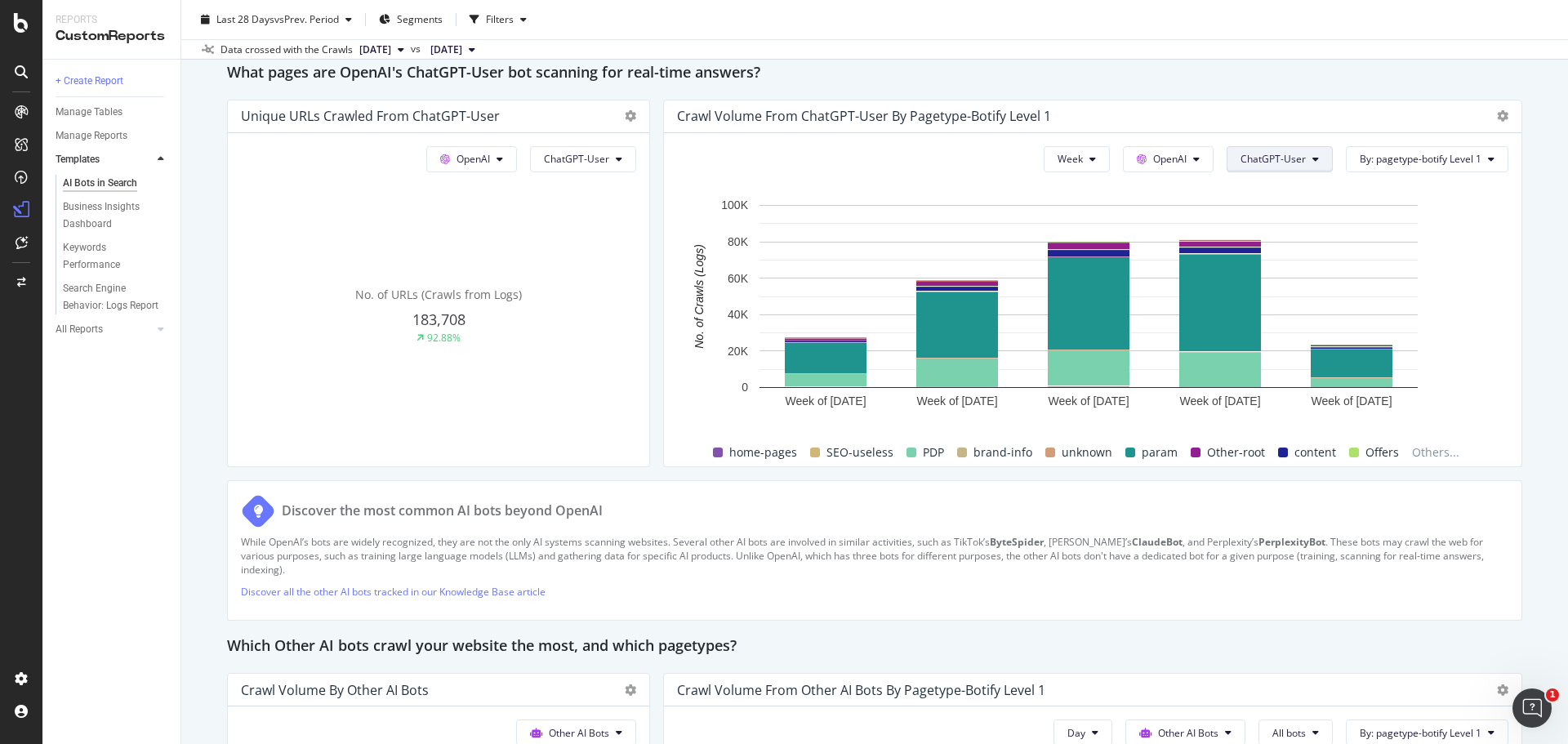
click at [1272, 160] on span "ChatGPT-User" at bounding box center [1273, 159] width 65 height 14
click at [1268, 121] on div "Crawl Volume from ChatGPT-User by pagetype-botify Level 1" at bounding box center [1079, 116] width 804 height 16
click at [1237, 151] on button "ChatGPT-User" at bounding box center [1280, 159] width 106 height 26
click at [1058, 158] on span "Week" at bounding box center [1070, 159] width 25 height 14
click at [1080, 193] on div "Day" at bounding box center [1062, 191] width 56 height 24
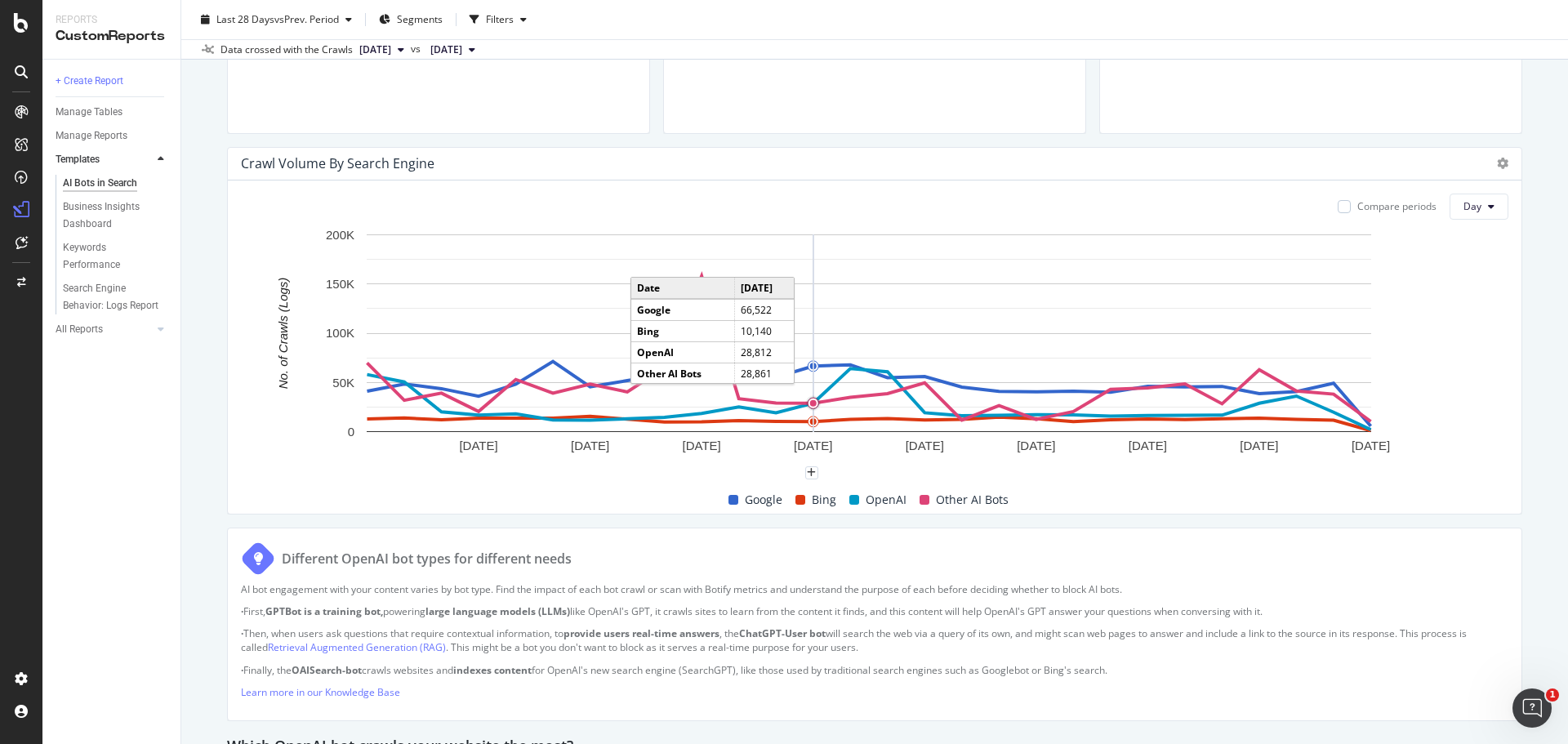
scroll to position [595, 0]
